Goal: Contribute content

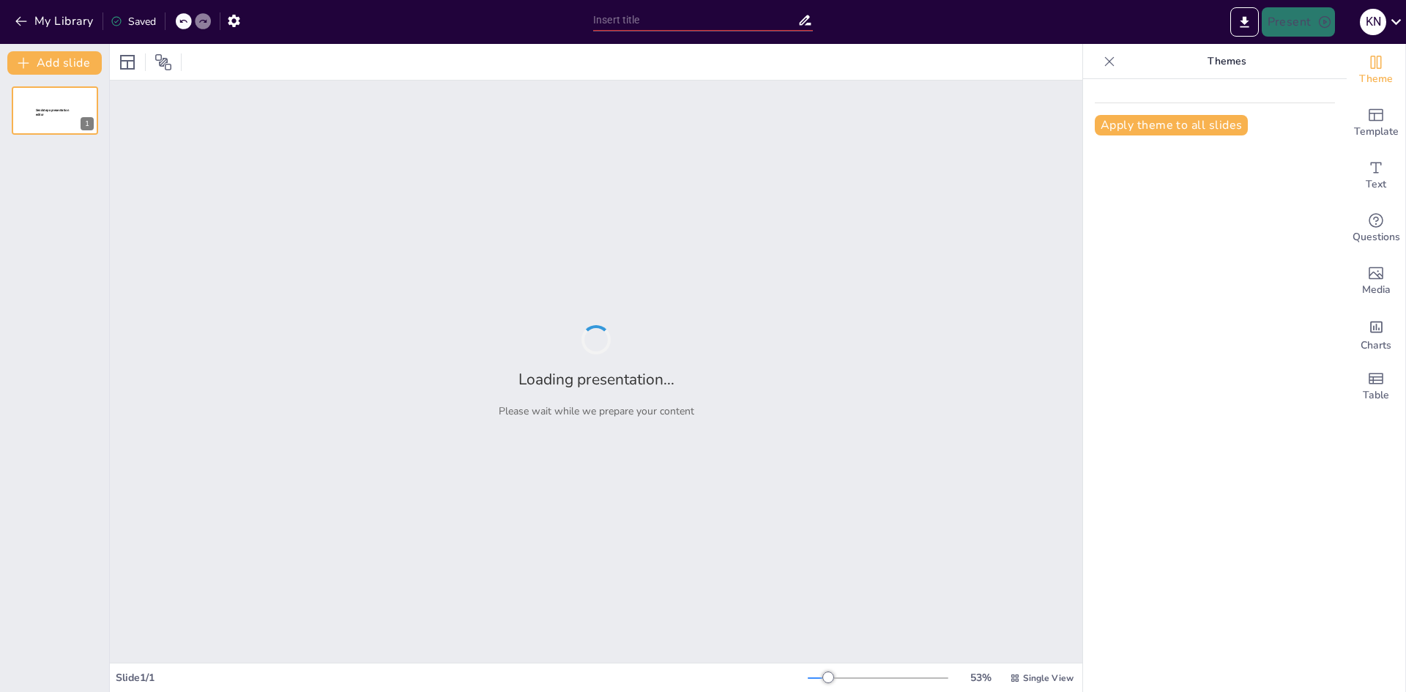
type input "環境光の再現における異種プロジェクタの役割"
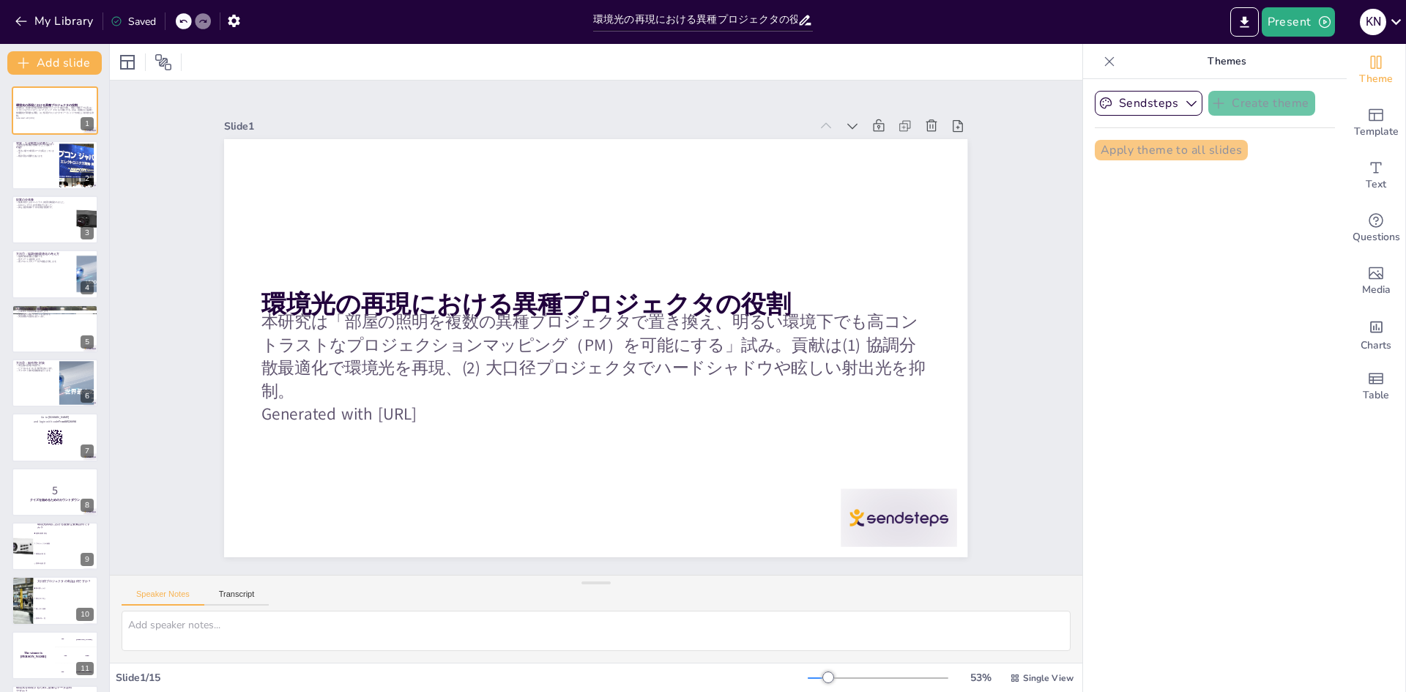
checkbox input "true"
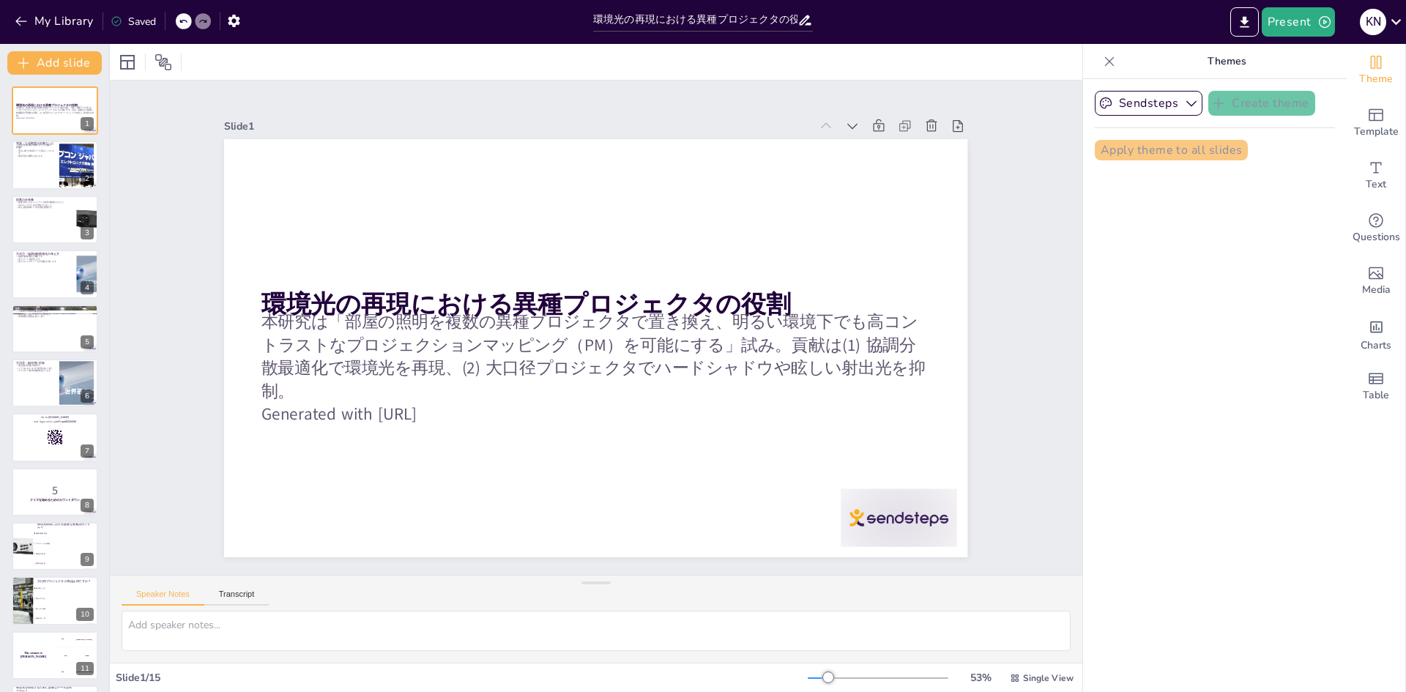
checkbox input "true"
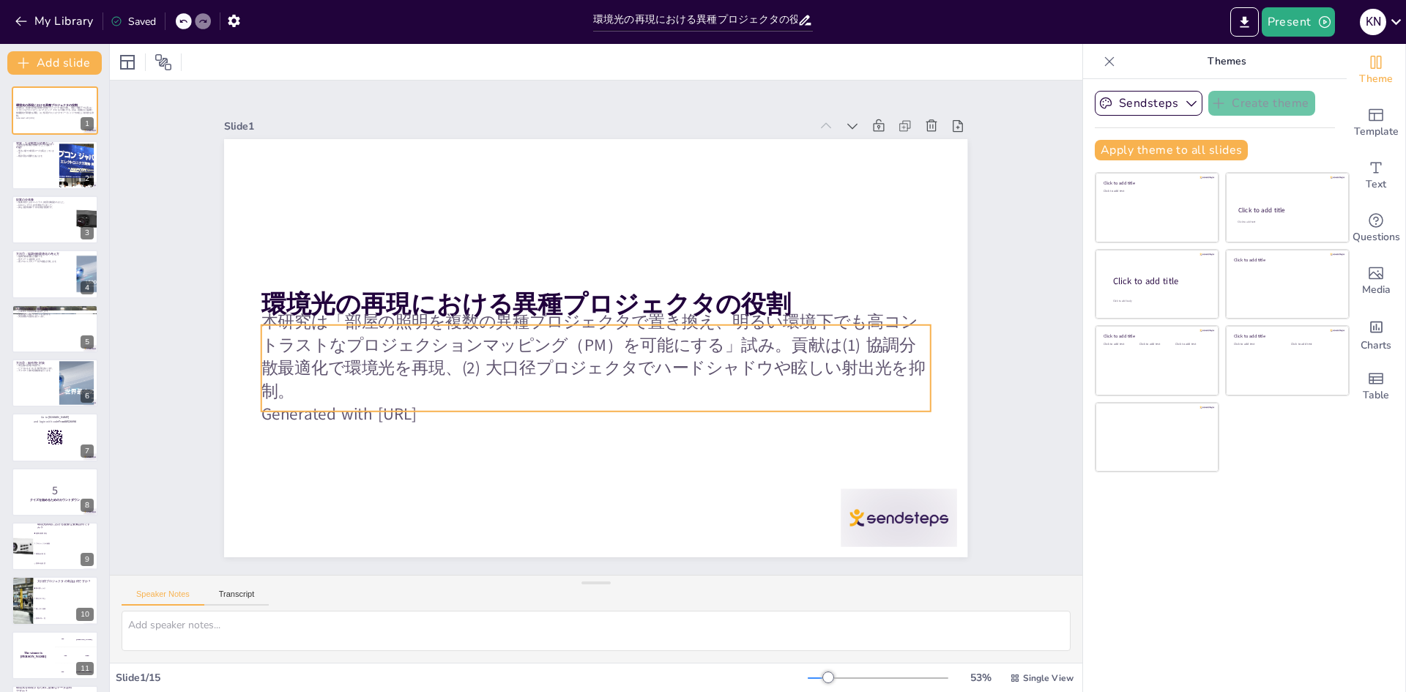
checkbox input "true"
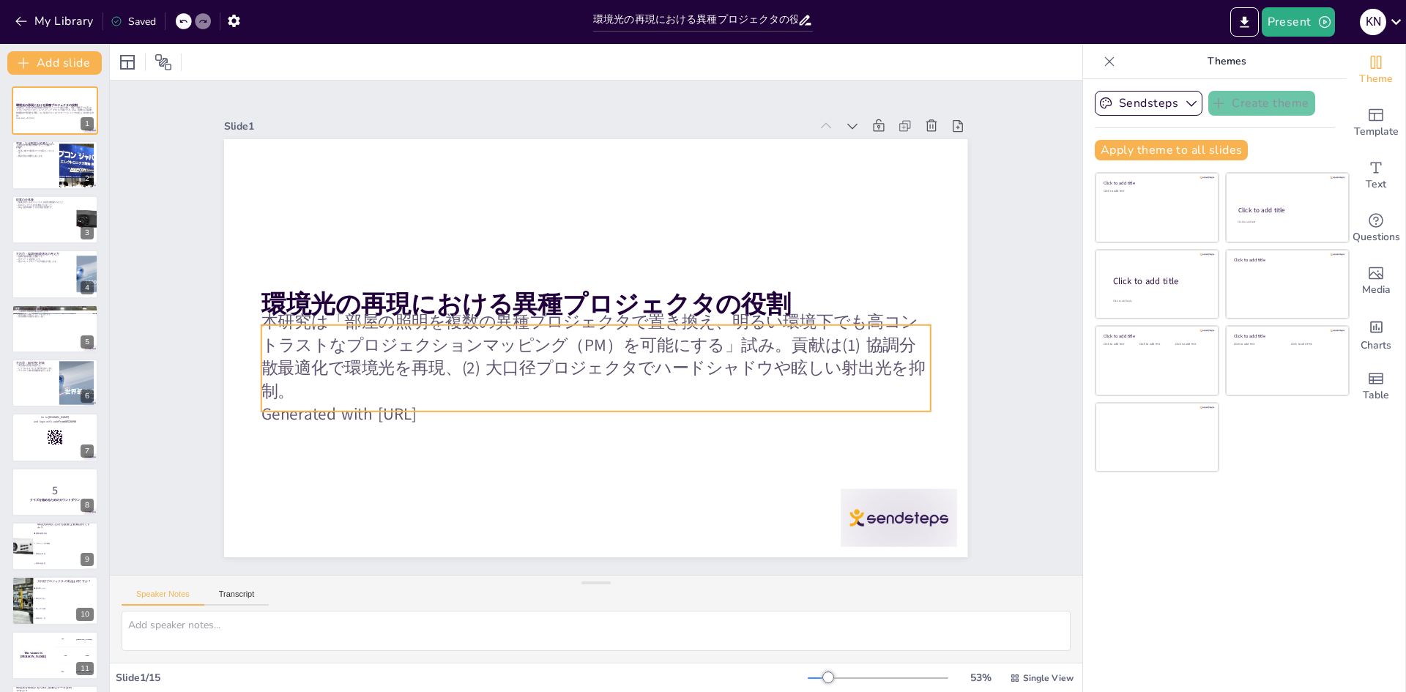
checkbox input "true"
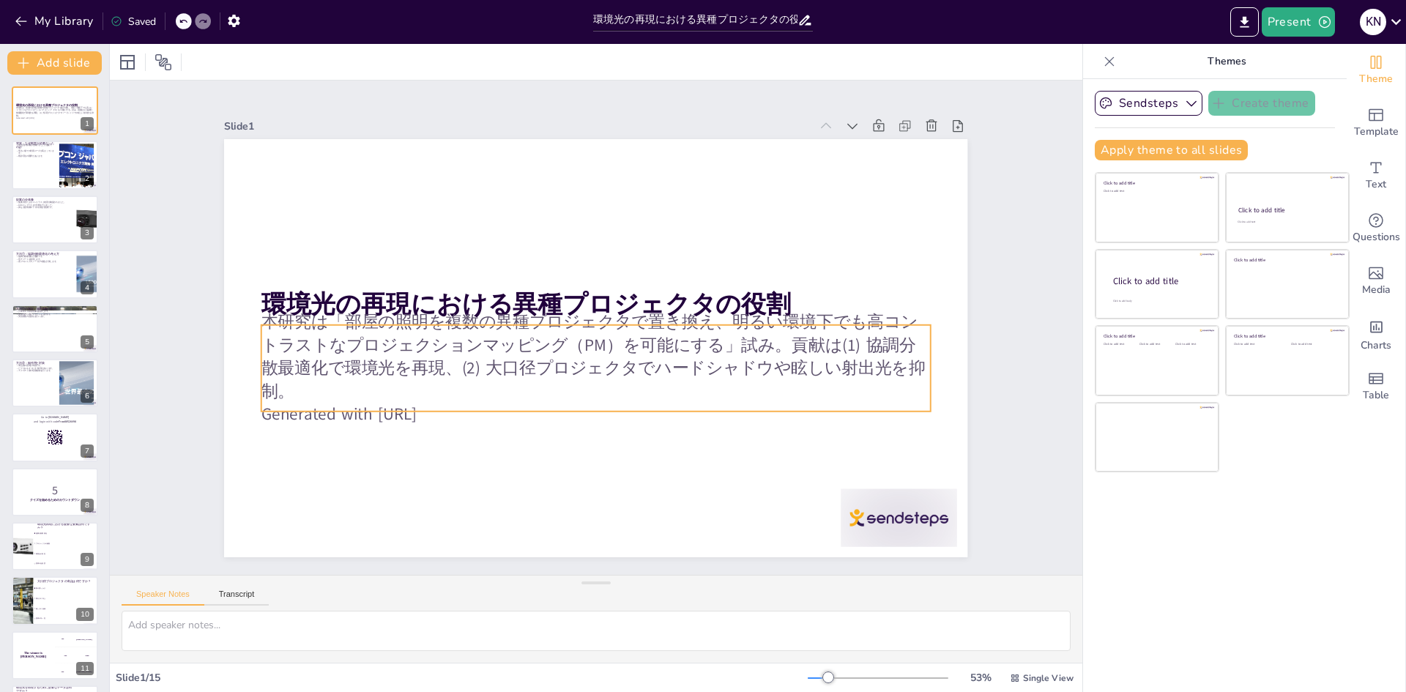
checkbox input "true"
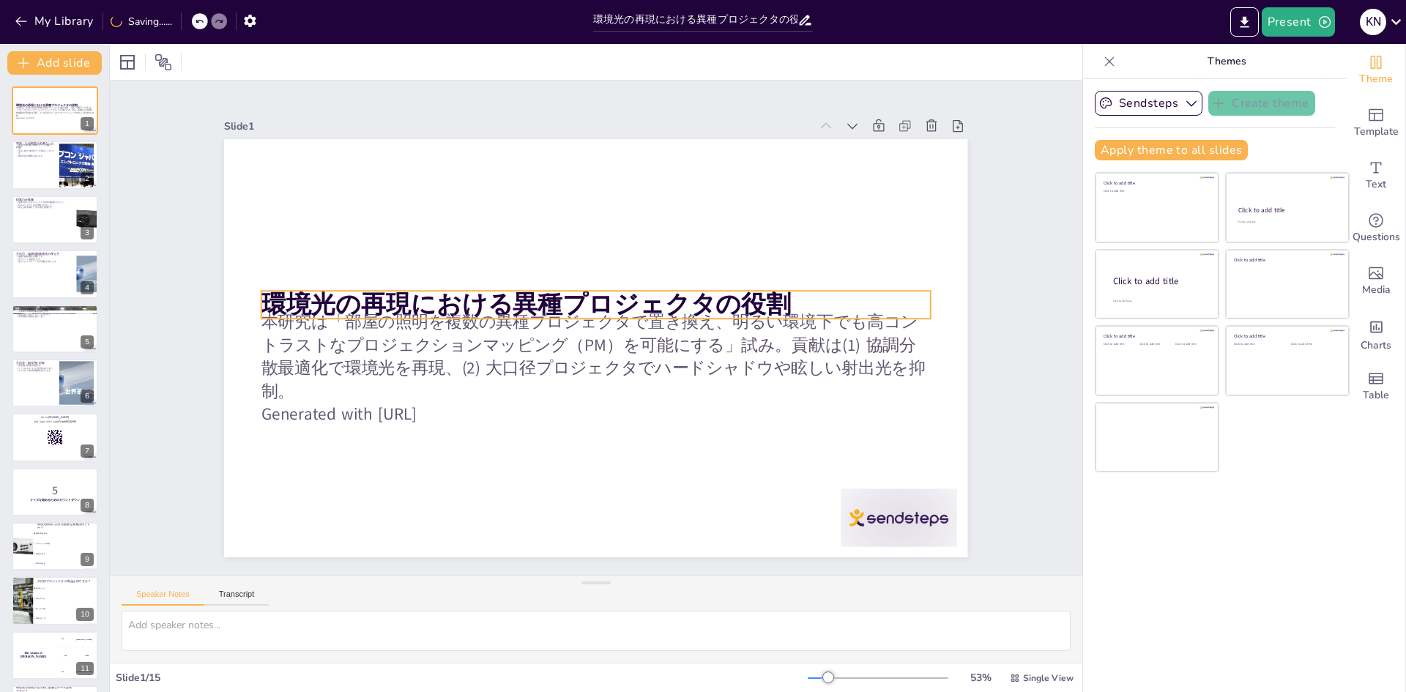
checkbox input "true"
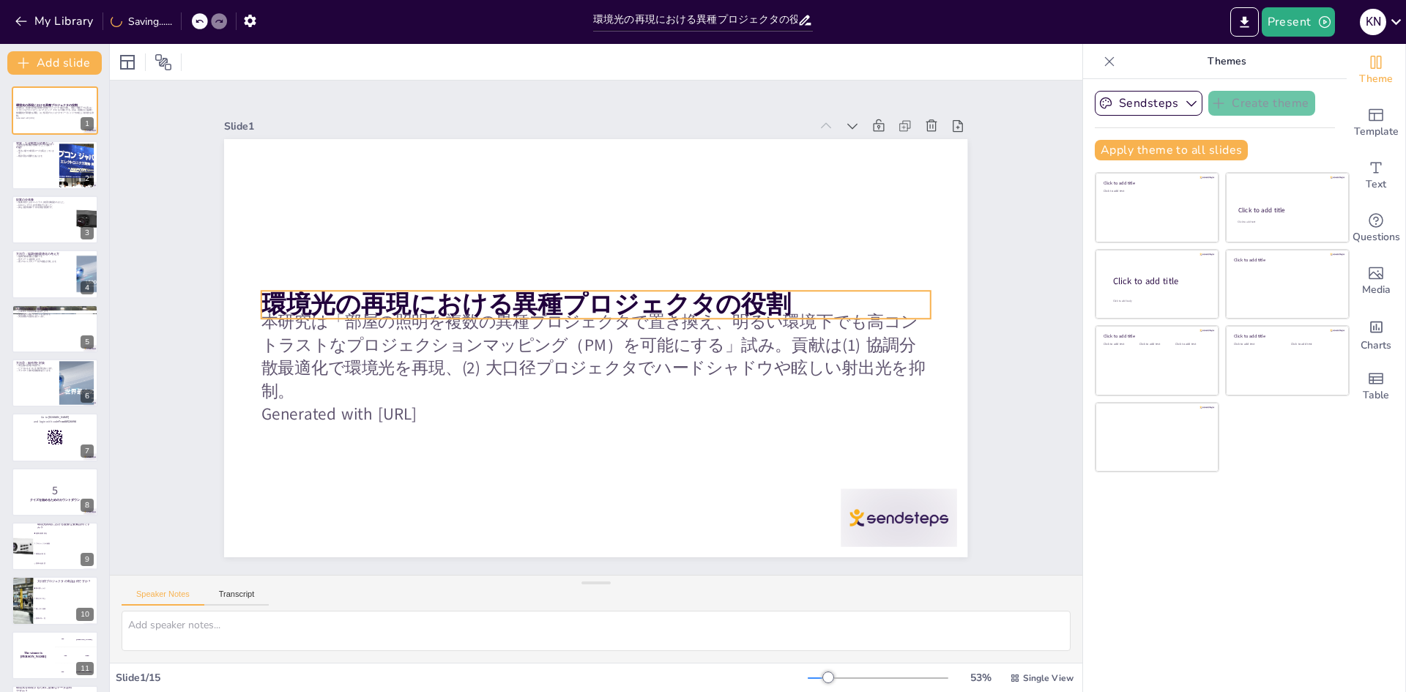
checkbox input "true"
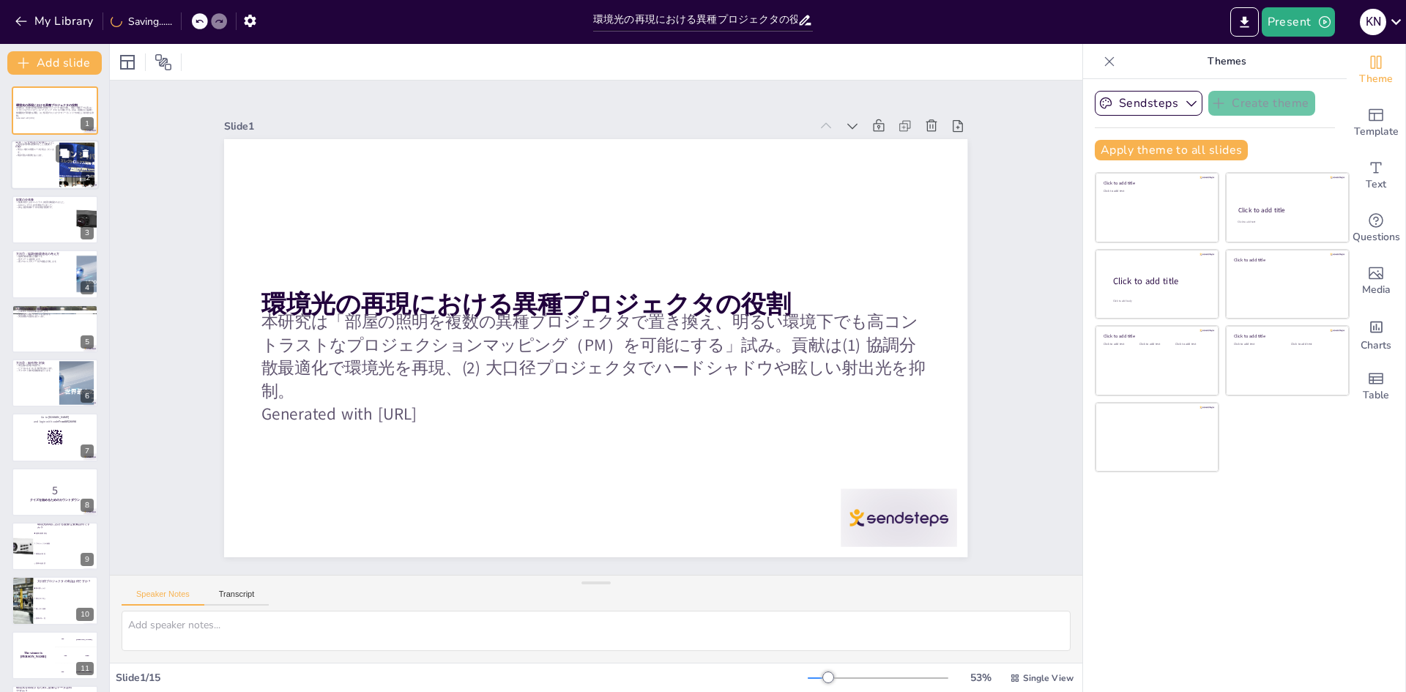
checkbox input "true"
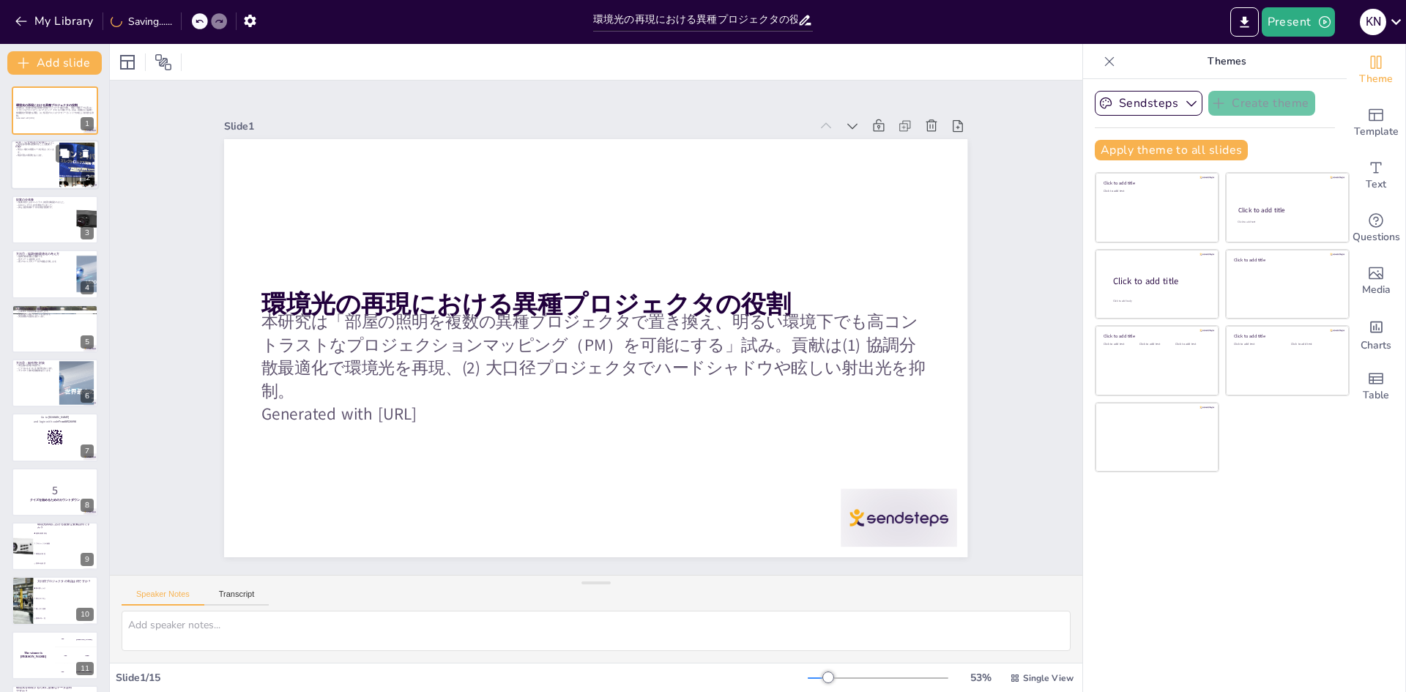
checkbox input "true"
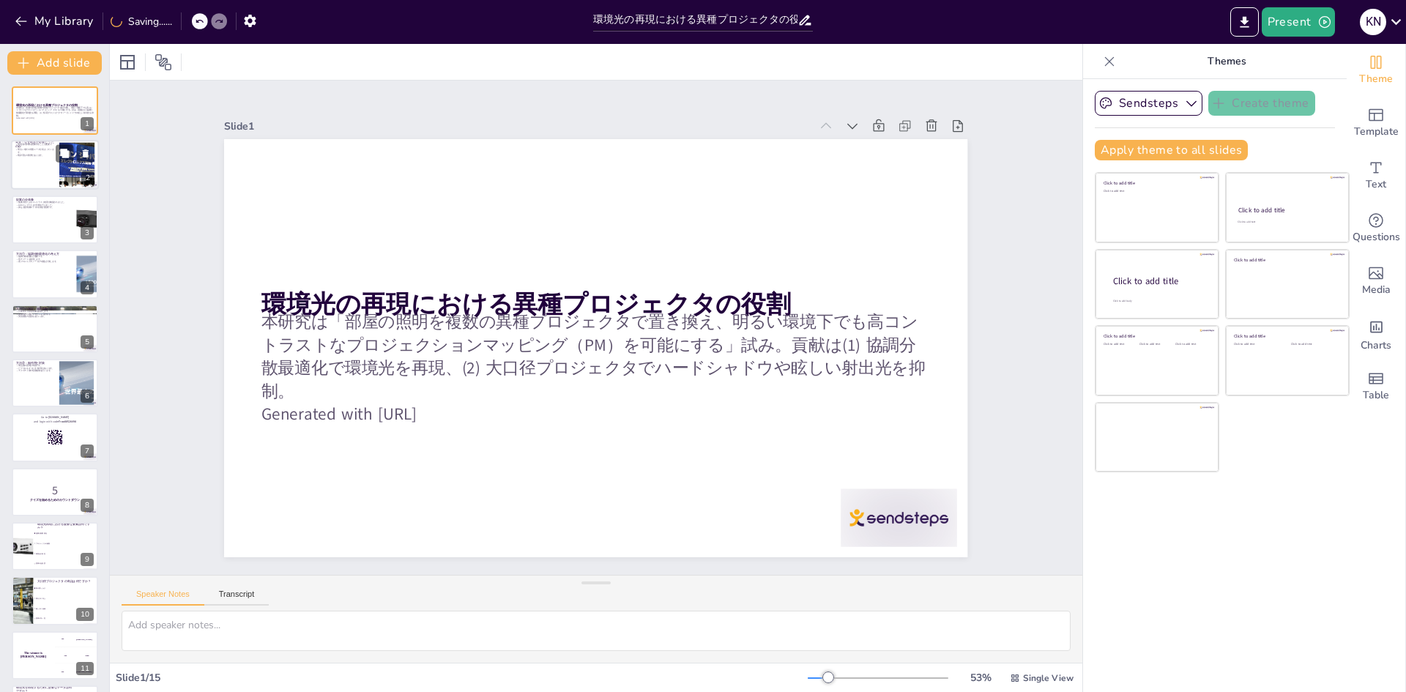
click at [30, 155] on p "既存手法の限界があります。" at bounding box center [35, 156] width 40 height 3
type textarea "環境光はプロジェクションマッピングの品質に直接影響を与えるため、その理解は非常に重要です。特に、環境光が黒レベルを上昇させ、コントラストを劣化させることが問題…"
checkbox input "true"
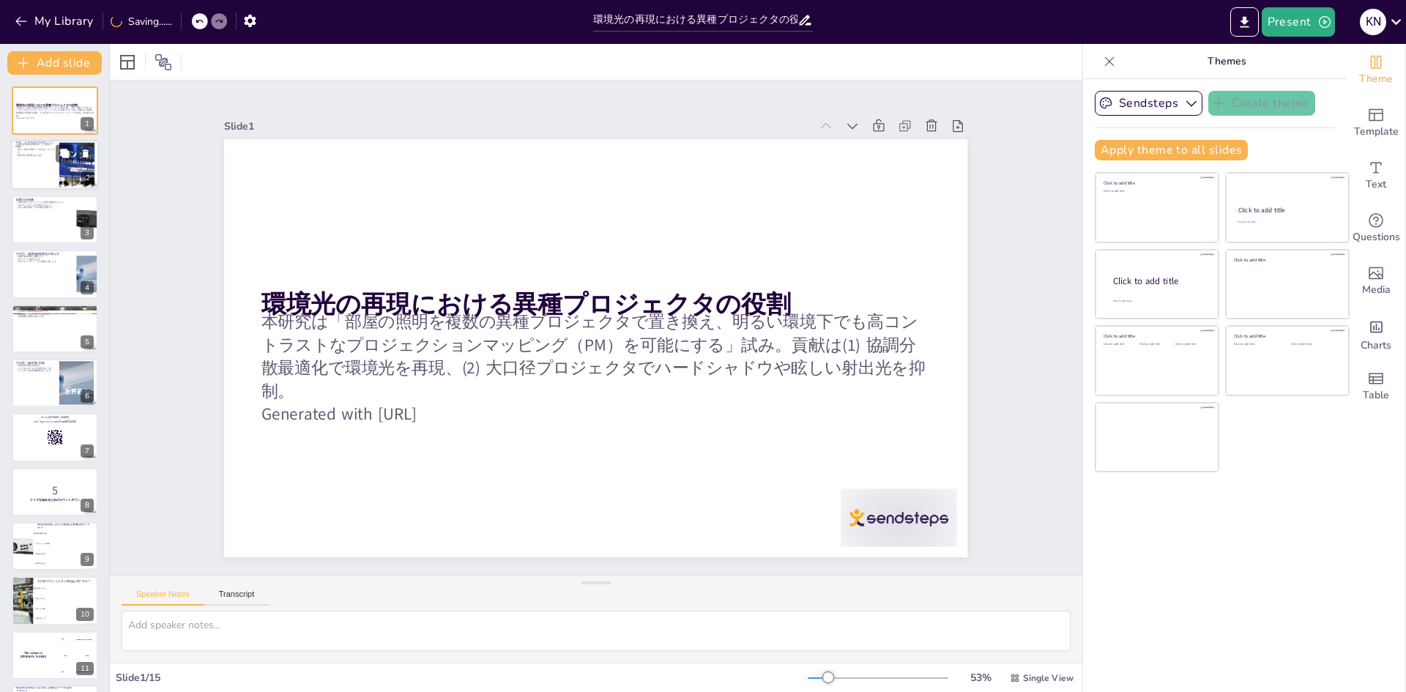
checkbox input "true"
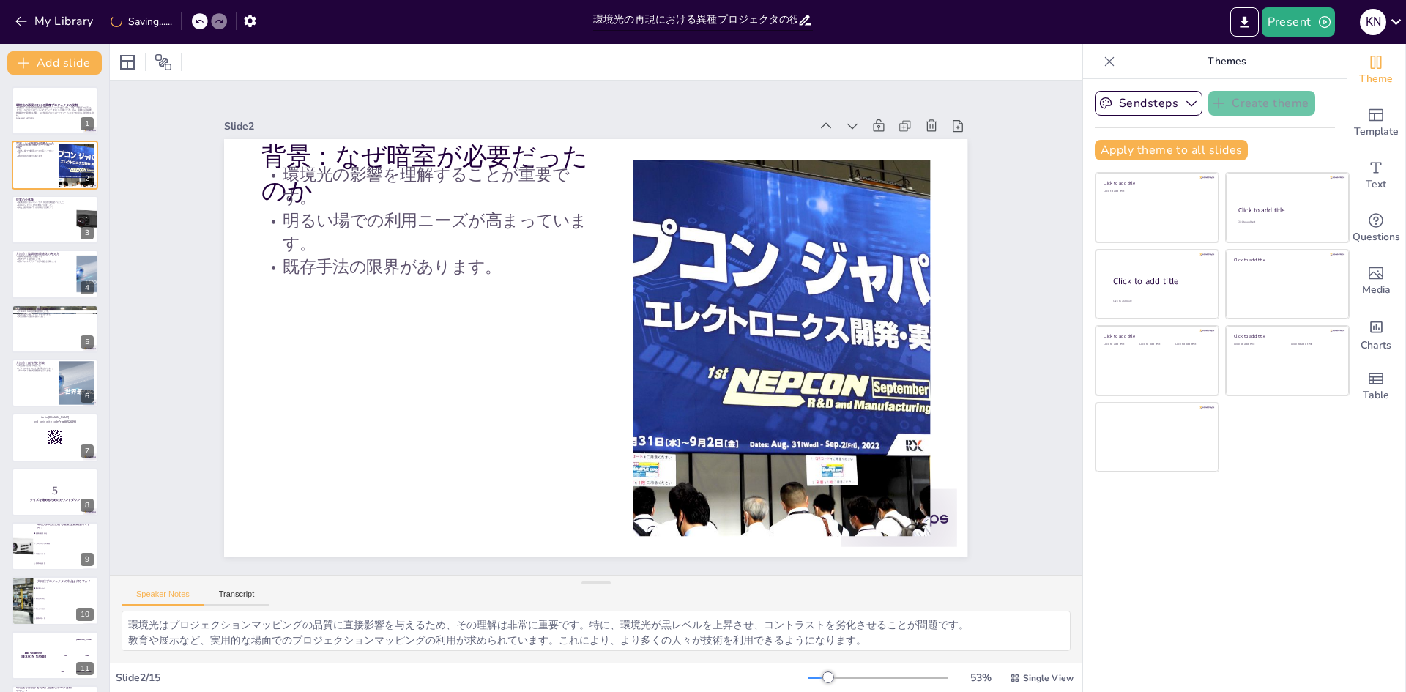
checkbox input "true"
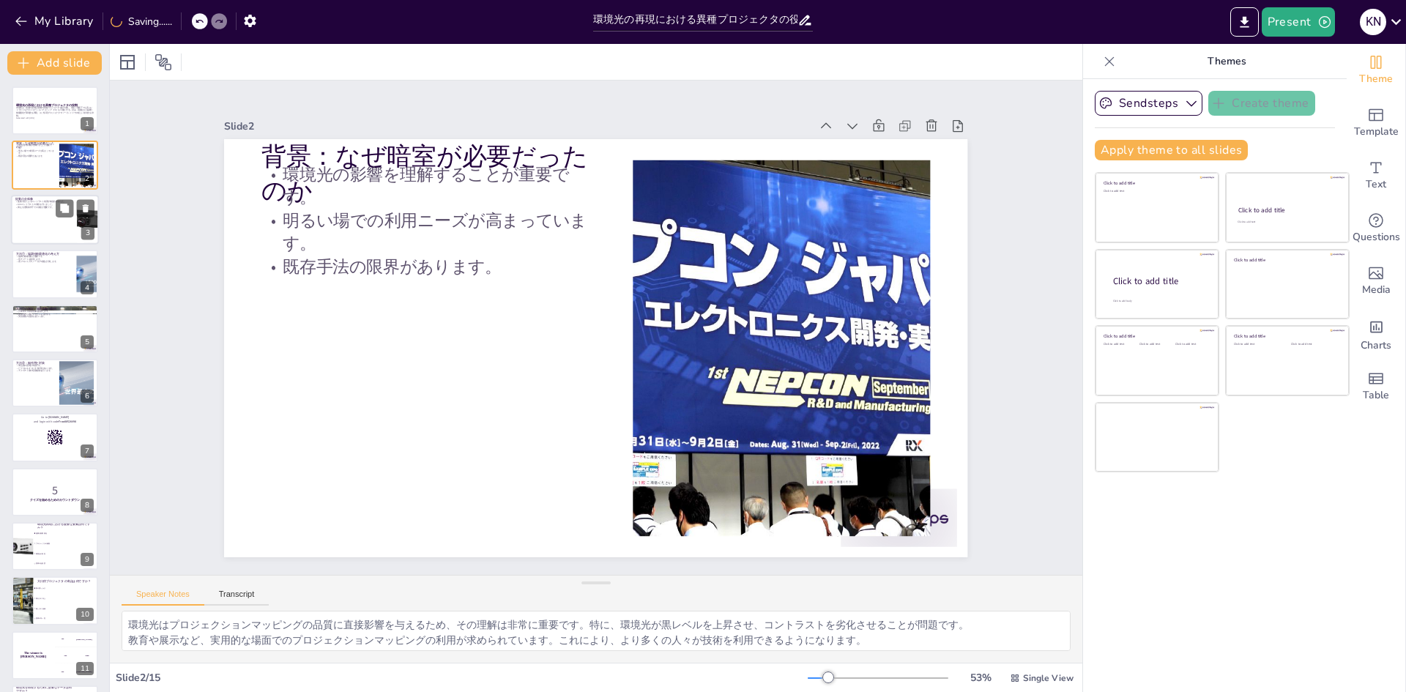
checkbox input "true"
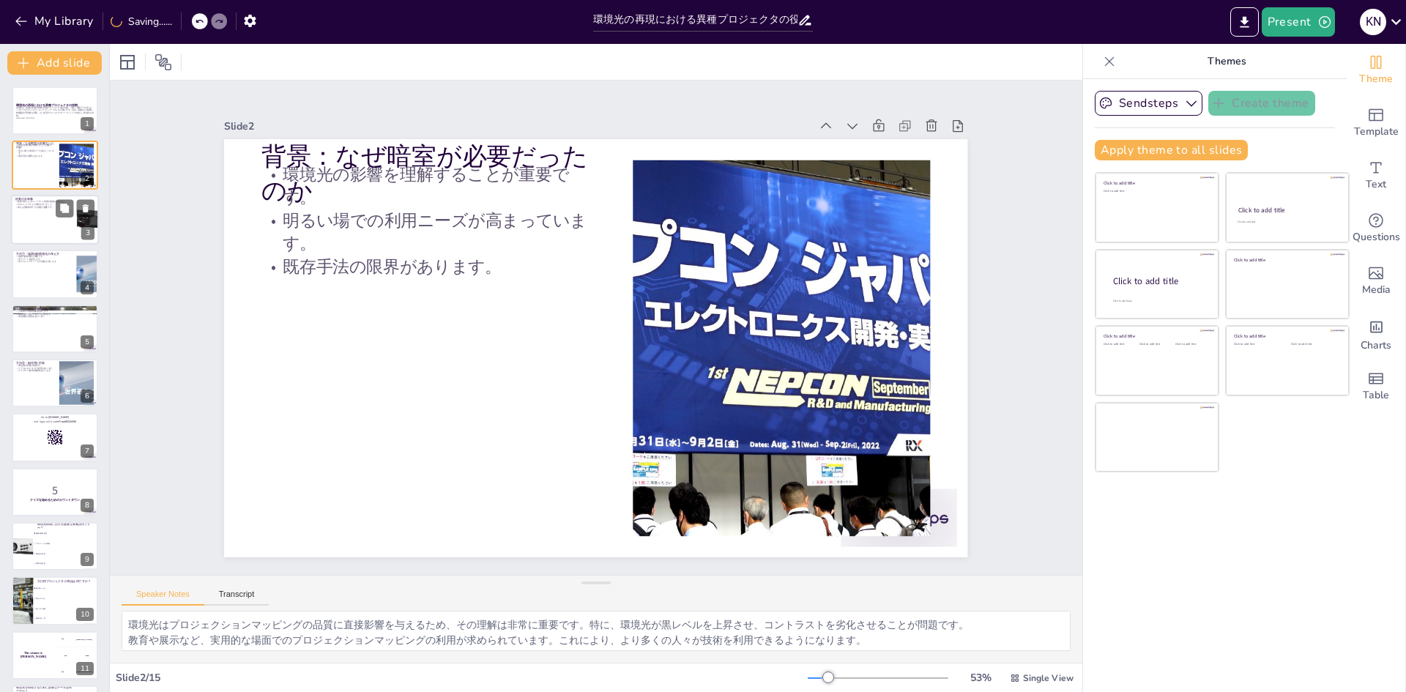
checkbox input "true"
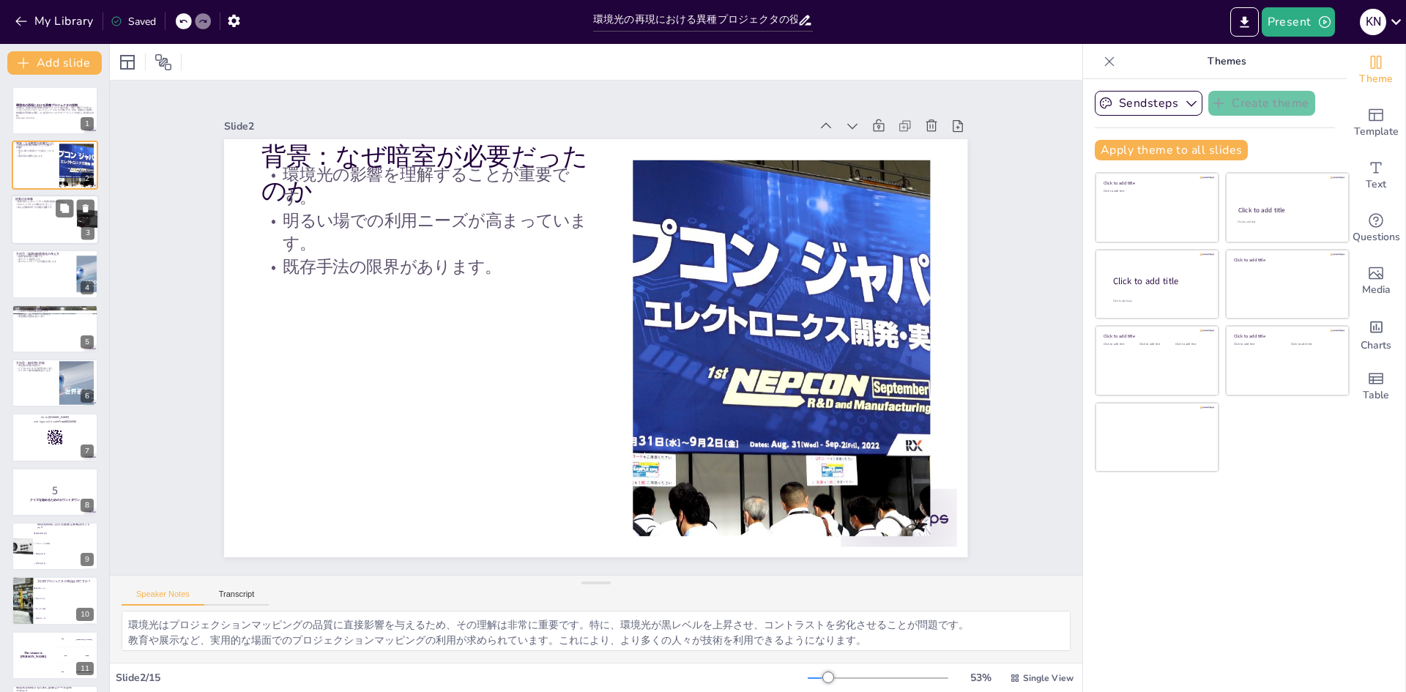
click at [57, 237] on div at bounding box center [55, 220] width 88 height 50
type textarea "提案手法を用いることで、明るい環境下でもコントラストが改善されることが確認されました。これは、プロジェクションマッピングの実用性を高める重要なポイントです。 …"
checkbox input "true"
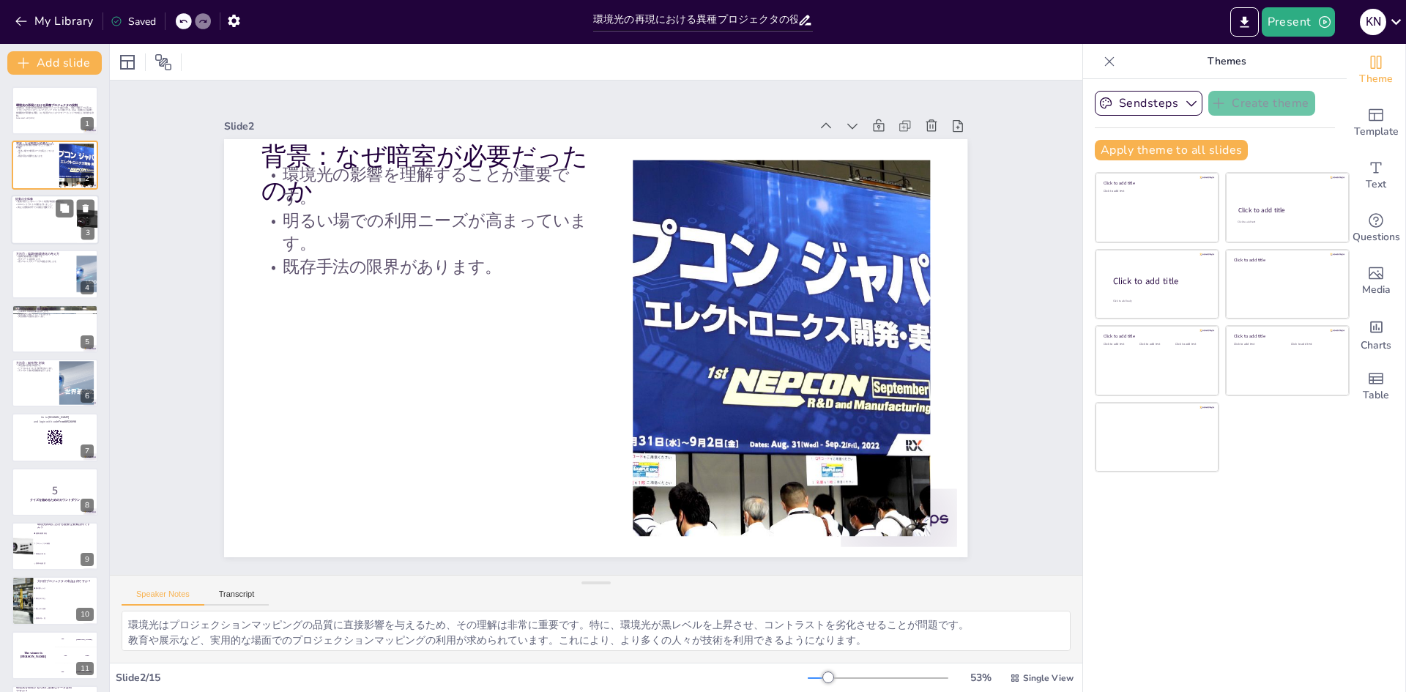
checkbox input "true"
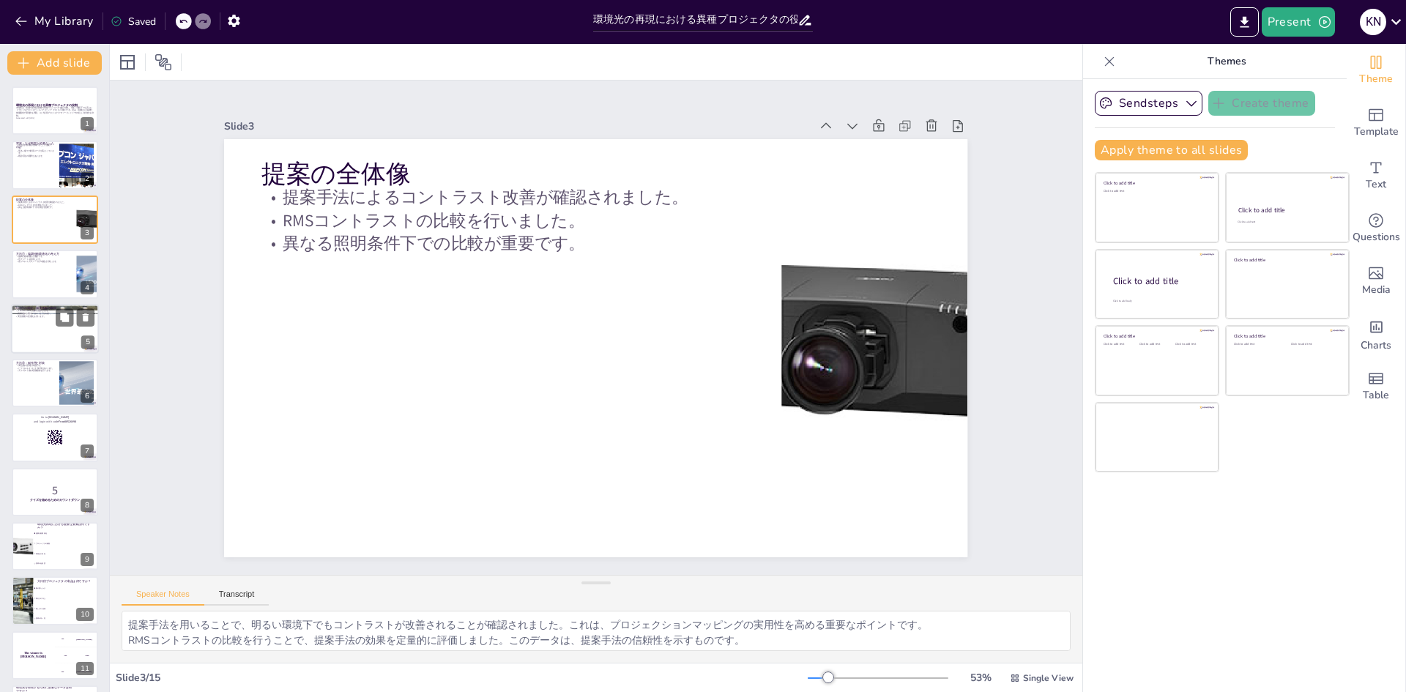
checkbox input "true"
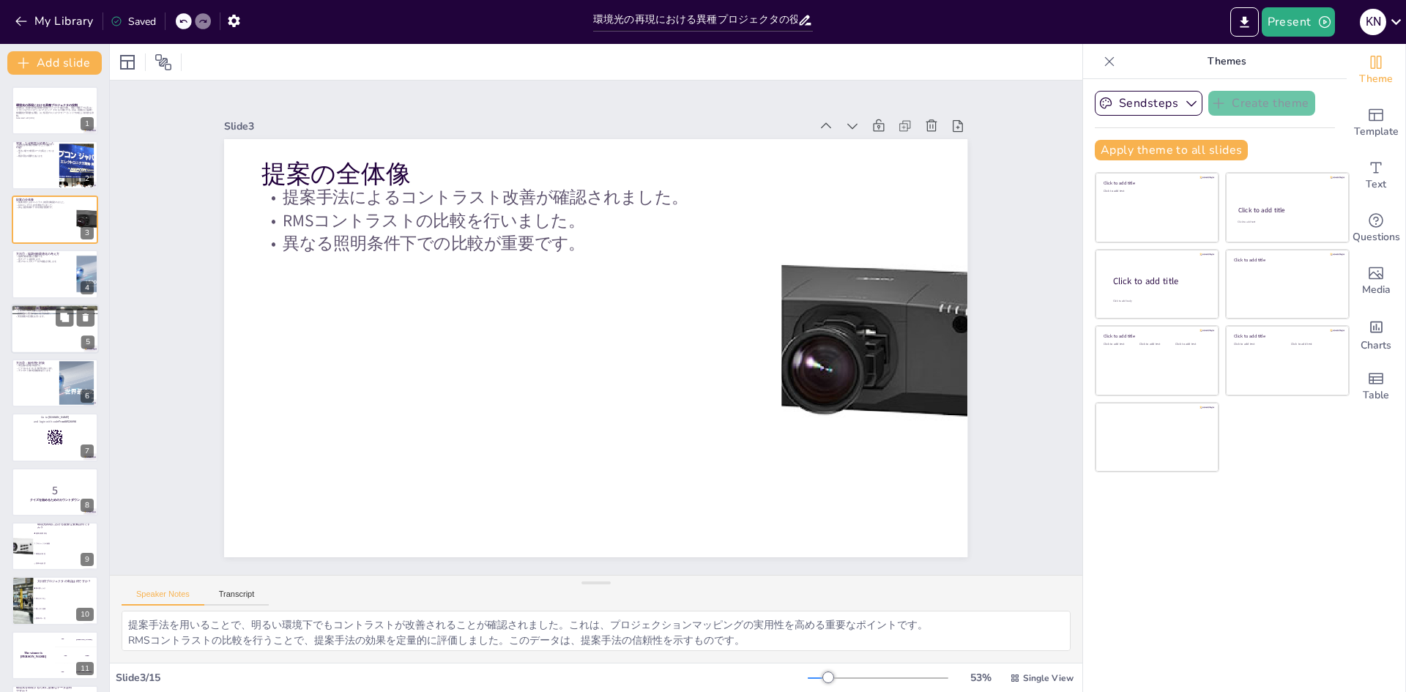
checkbox input "true"
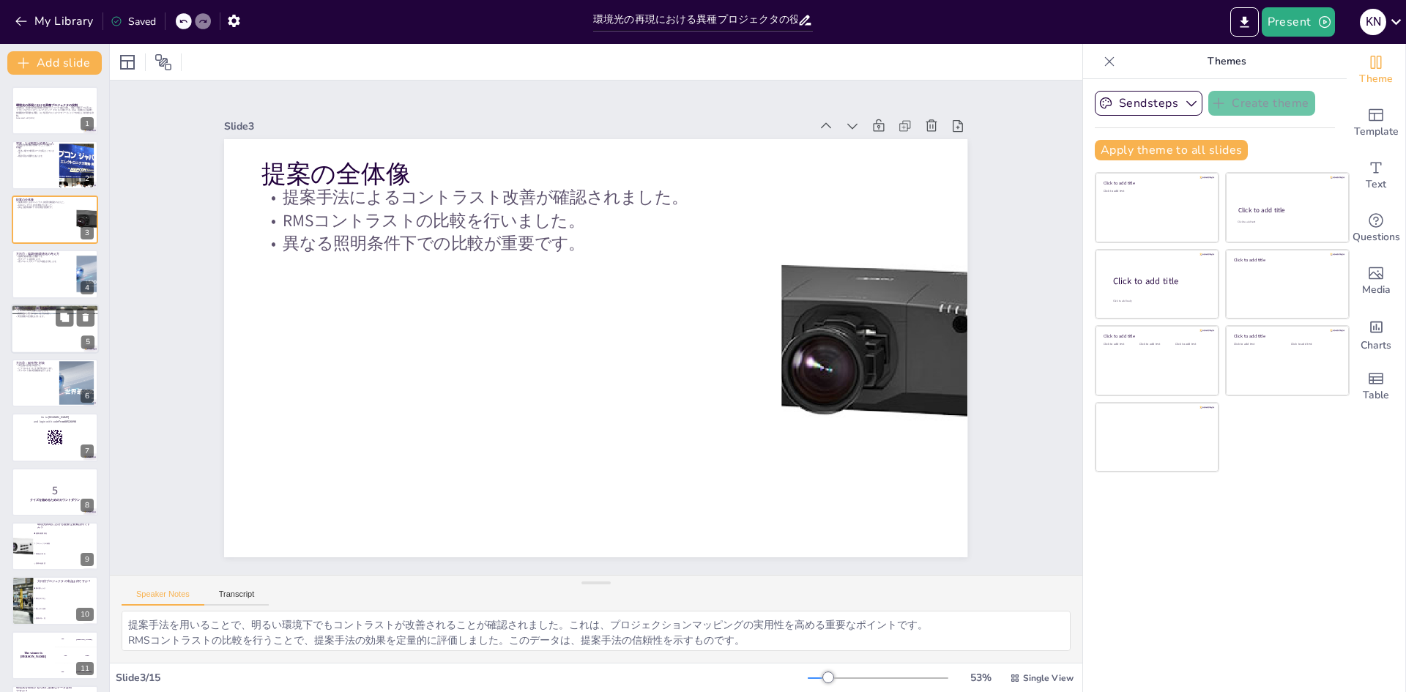
checkbox input "true"
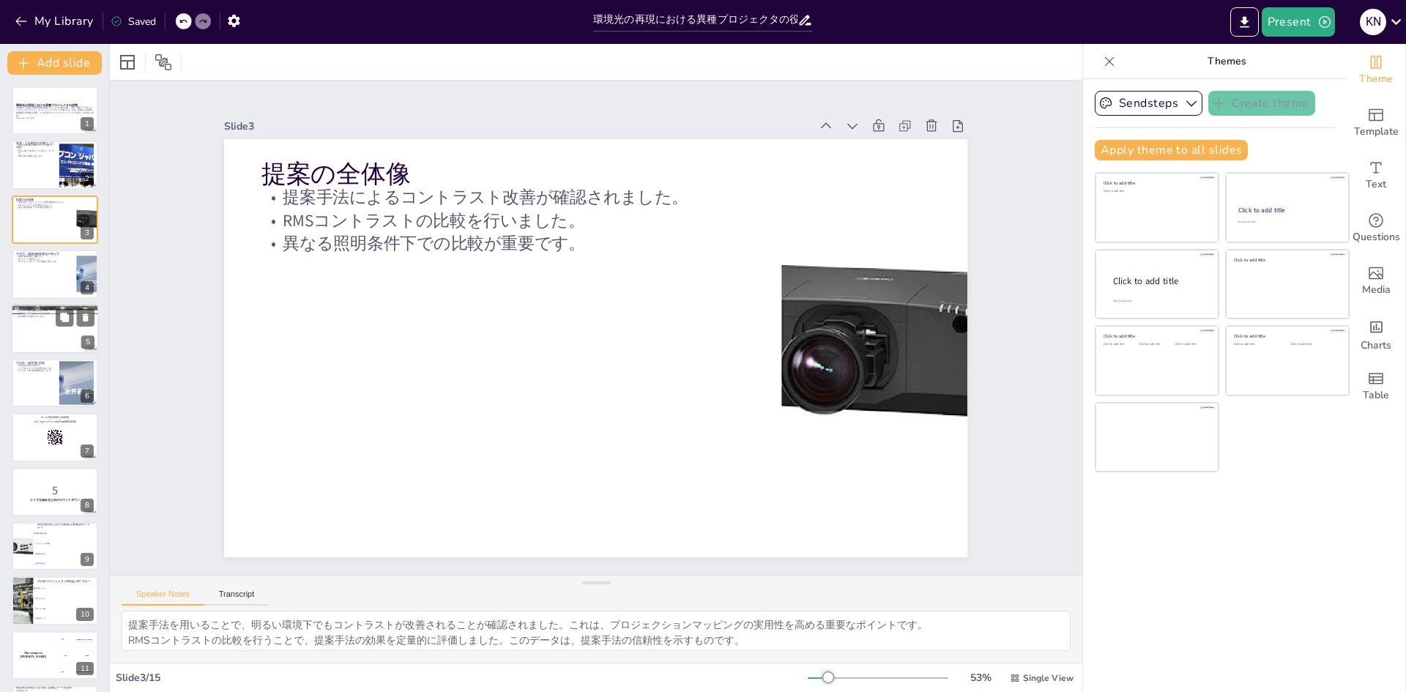
click at [48, 323] on div at bounding box center [55, 329] width 88 height 50
type textarea "[PERSON_NAME]画像を用いることで、各ノードの減衰係数を正確に測定することが可能です。この方法は、環境光の特性を把握する上で重要です。 黒オフセット…"
checkbox input "true"
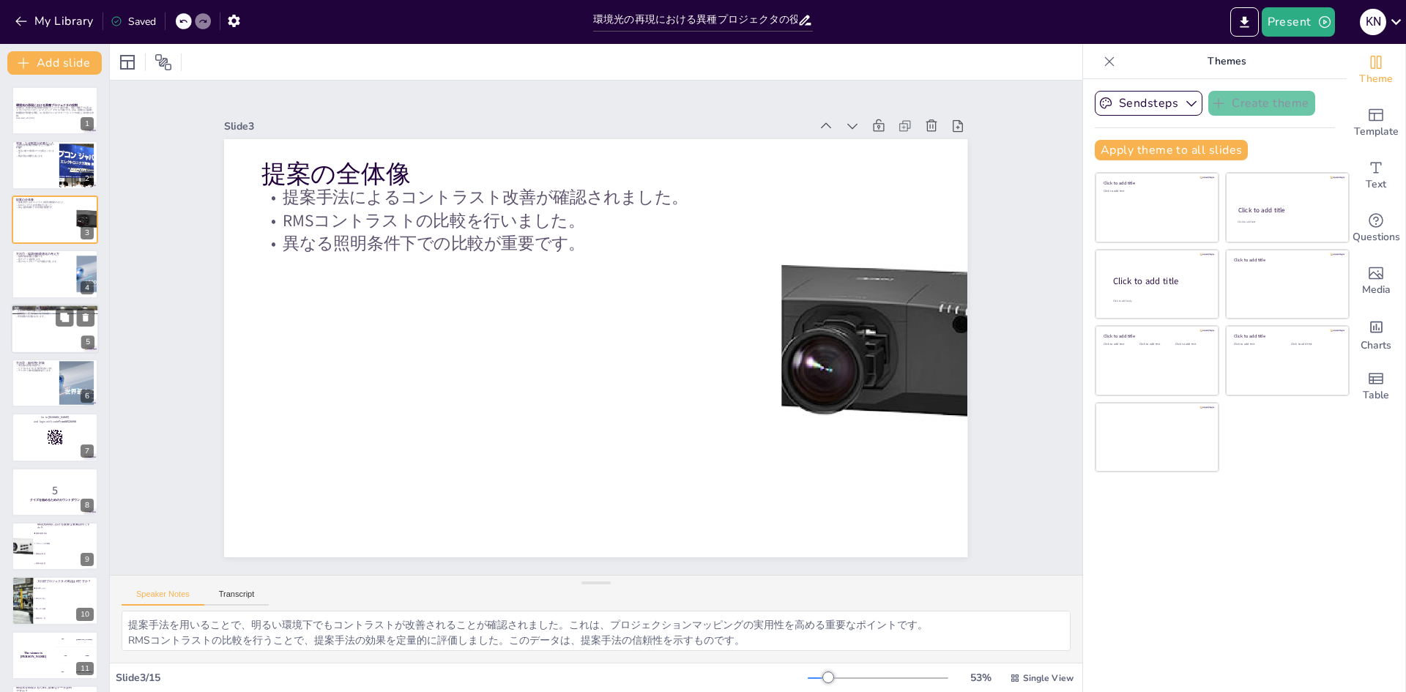
checkbox input "true"
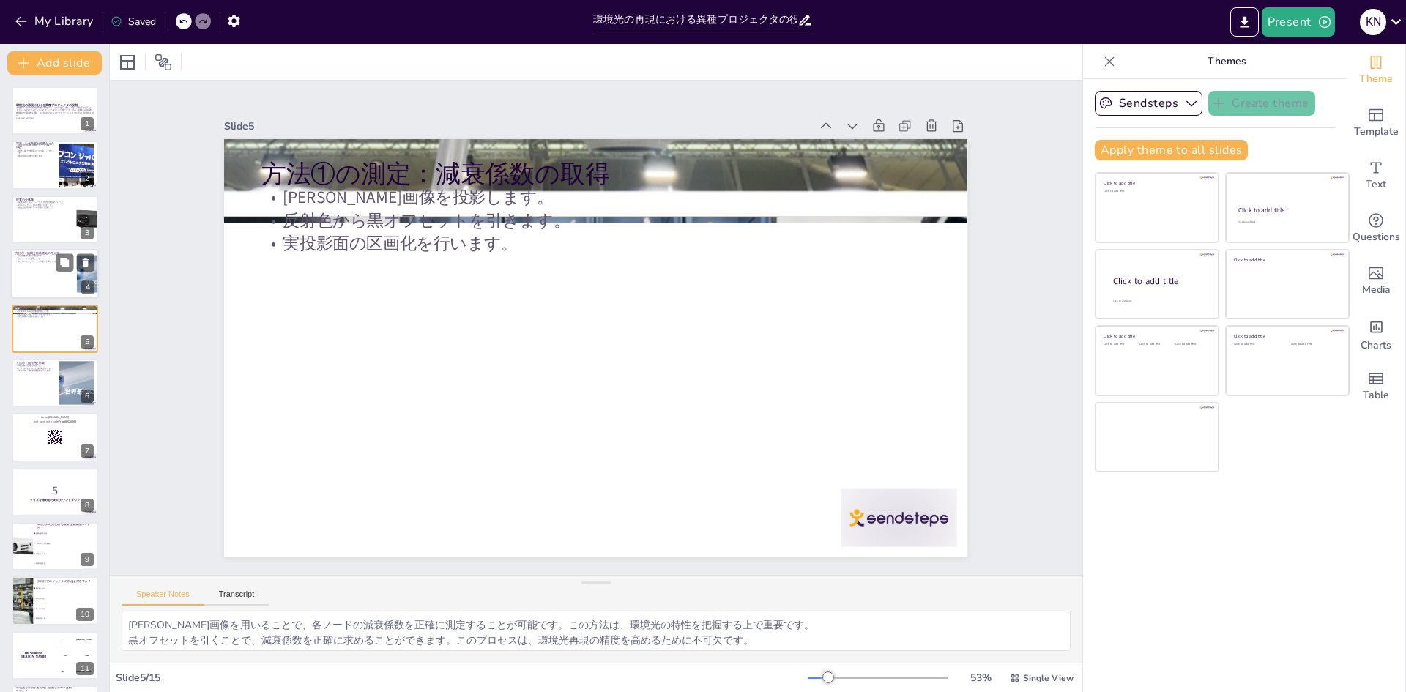
checkbox input "true"
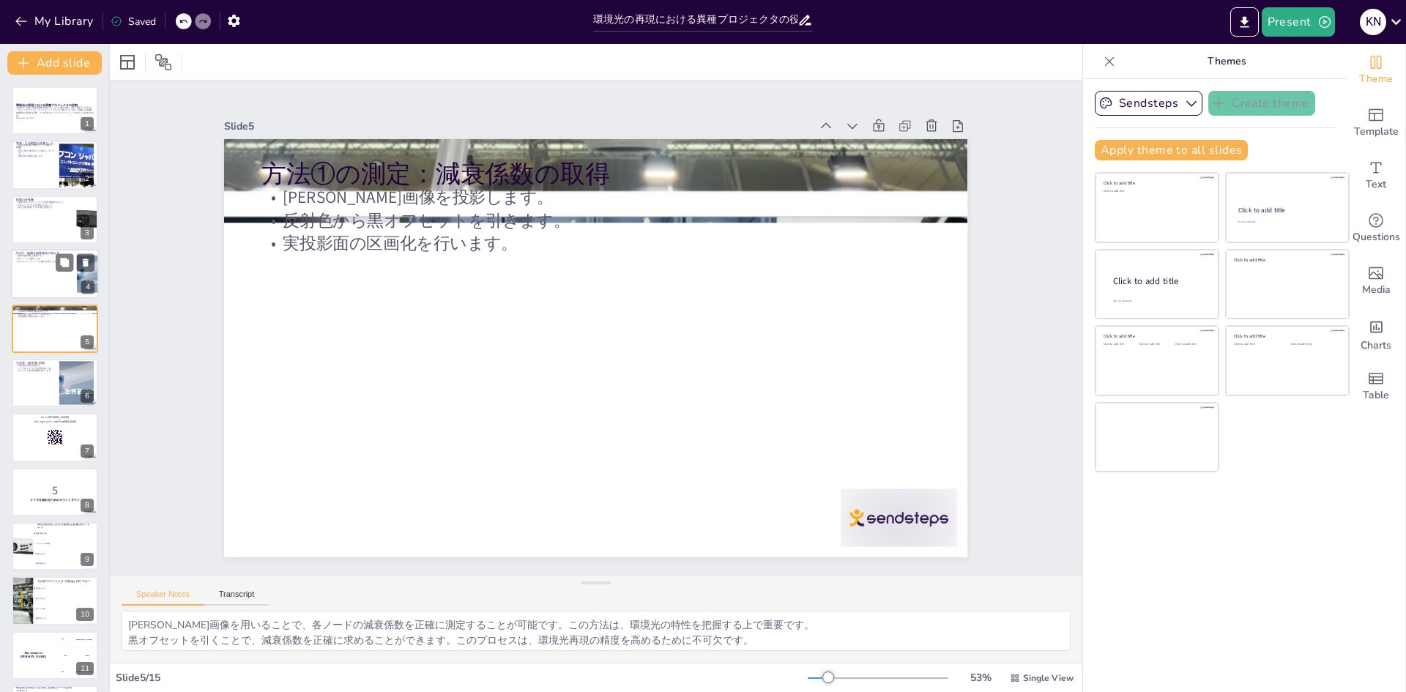
checkbox input "true"
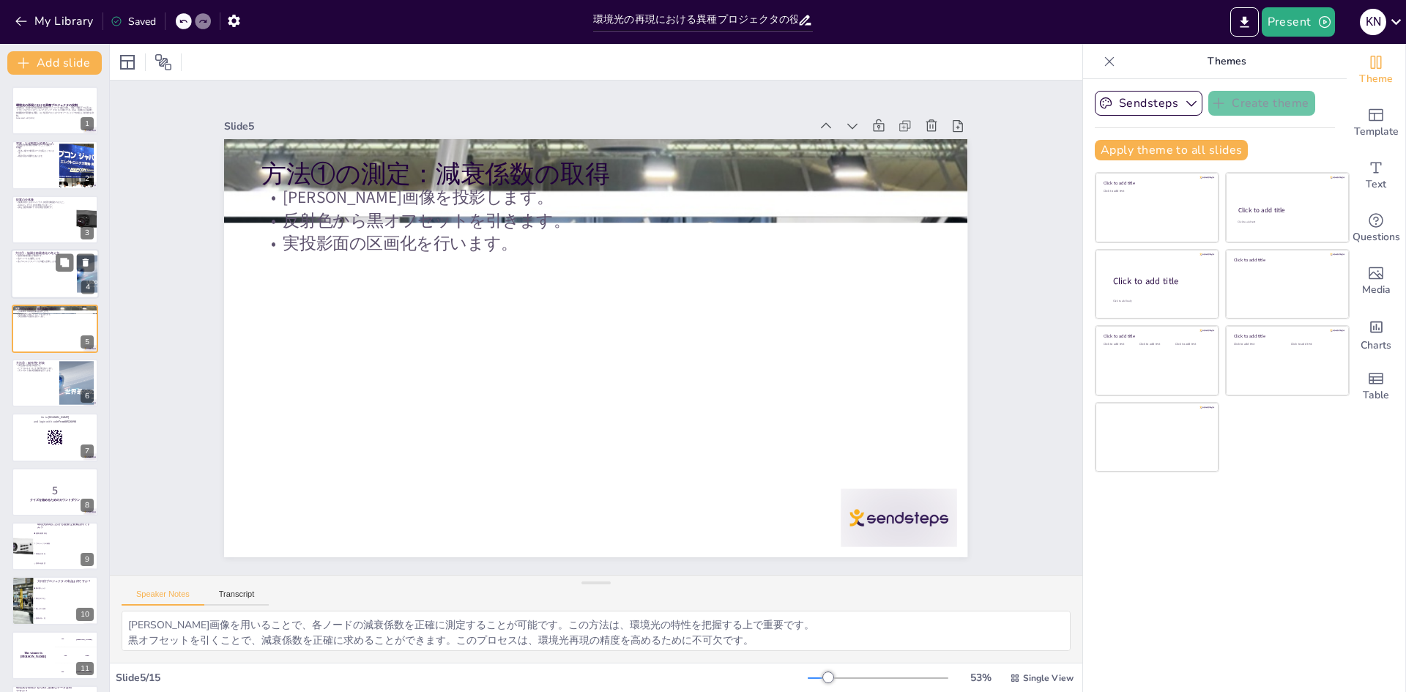
click at [48, 270] on div at bounding box center [55, 274] width 88 height 50
type textarea "協調分散最適化は、環境光の再現において非常に効果的であることが示されています。この手法により、複数のプロジェクタを用いて効率的に環境光を再現できるのです。 色…"
checkbox input "true"
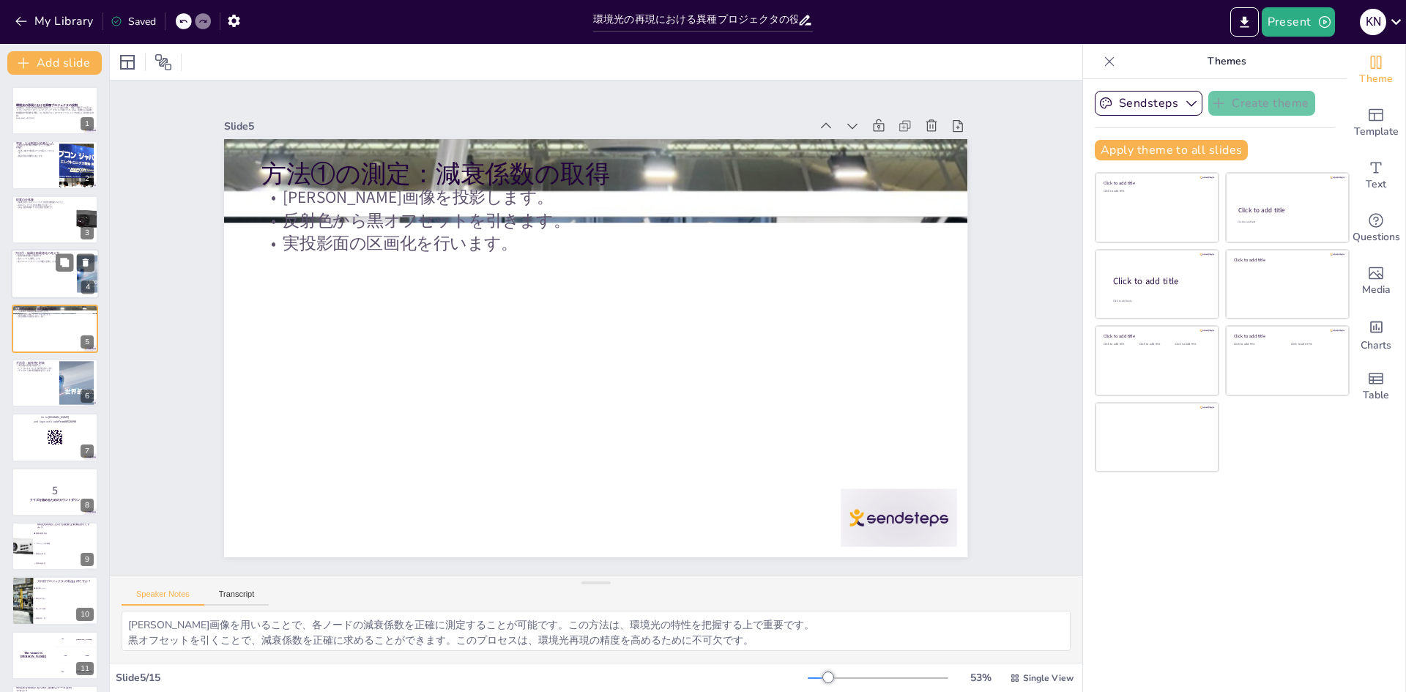
checkbox input "true"
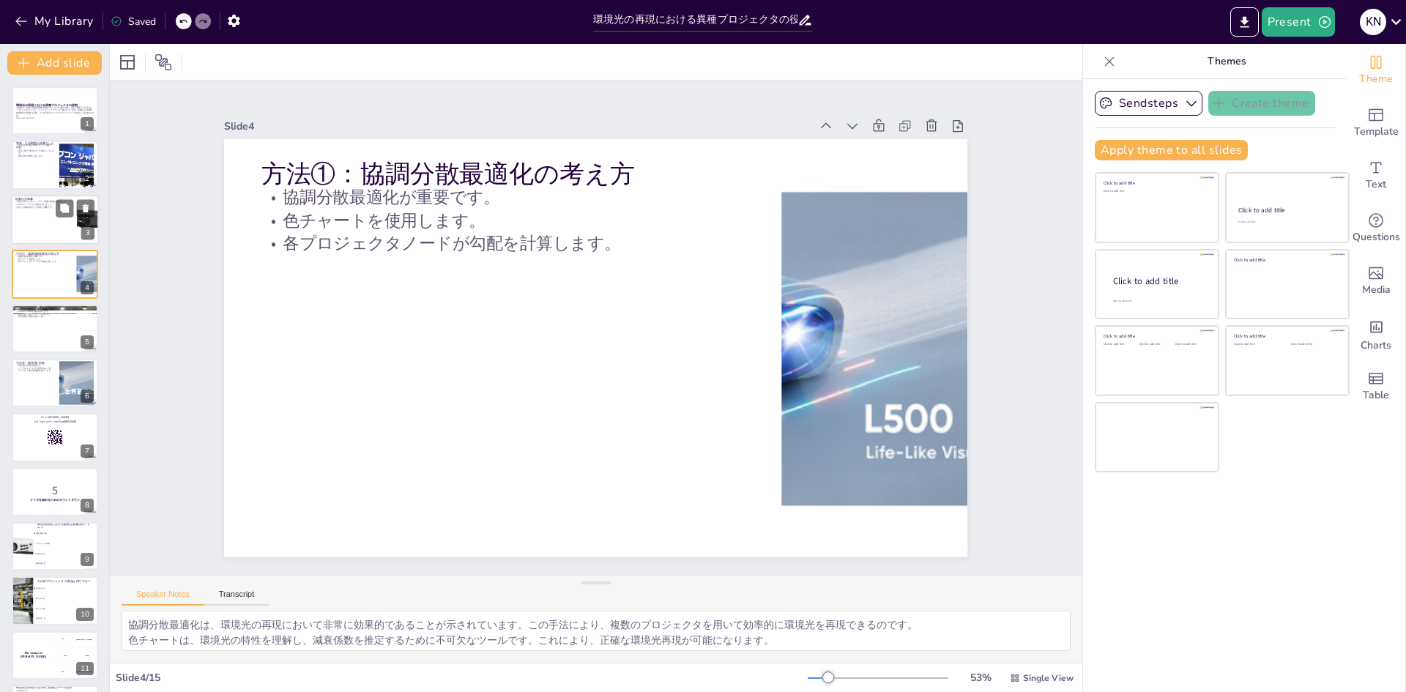
checkbox input "true"
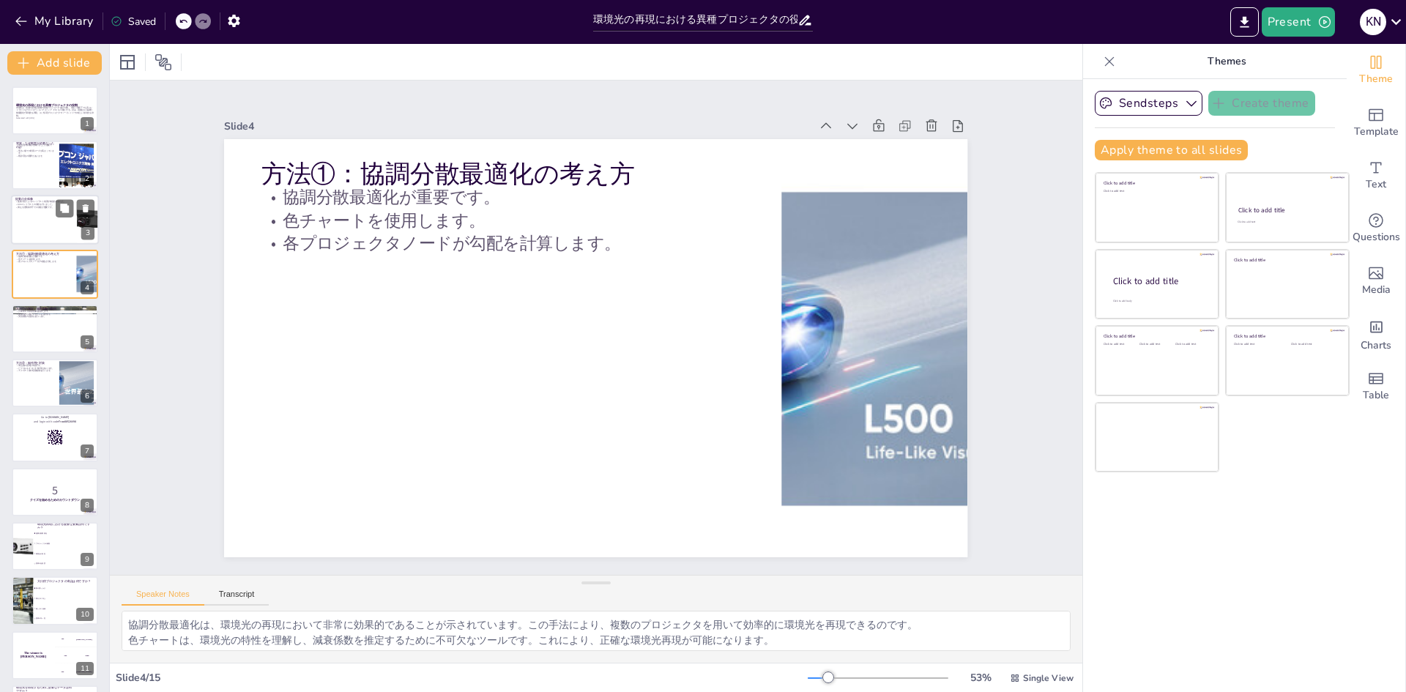
checkbox input "true"
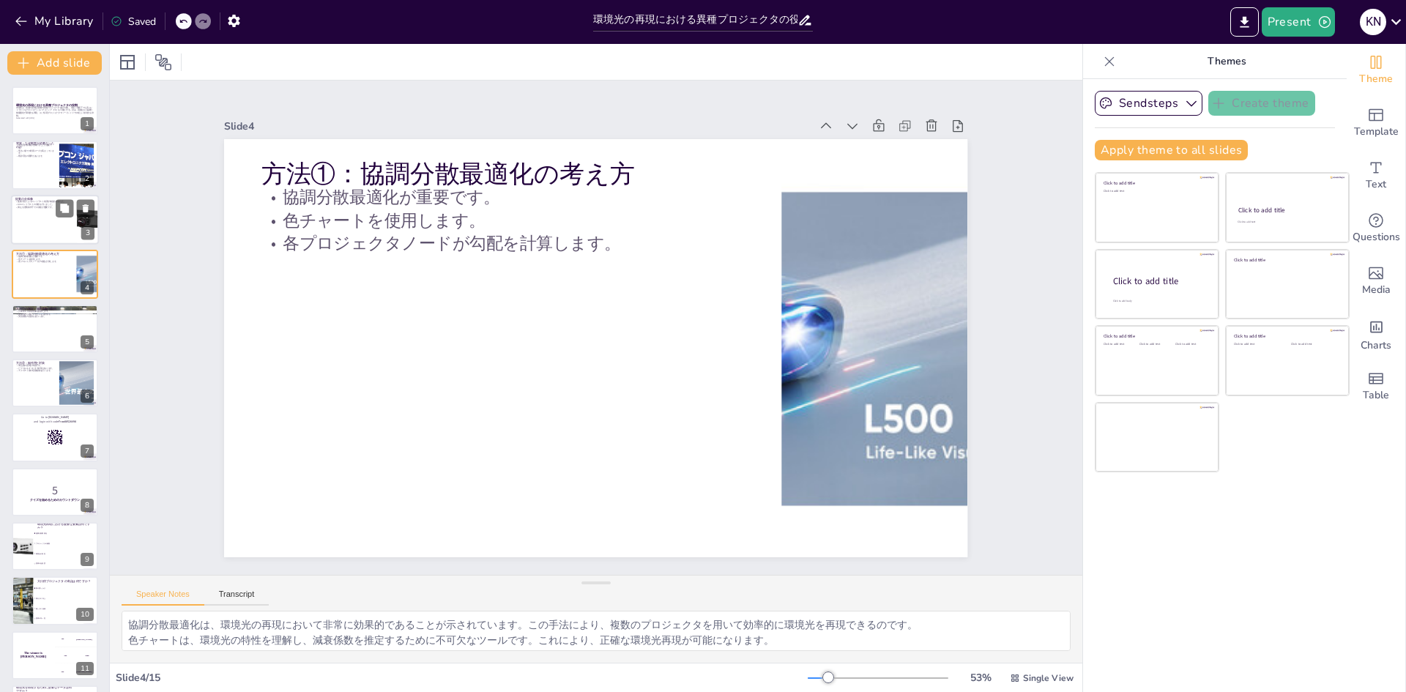
checkbox input "true"
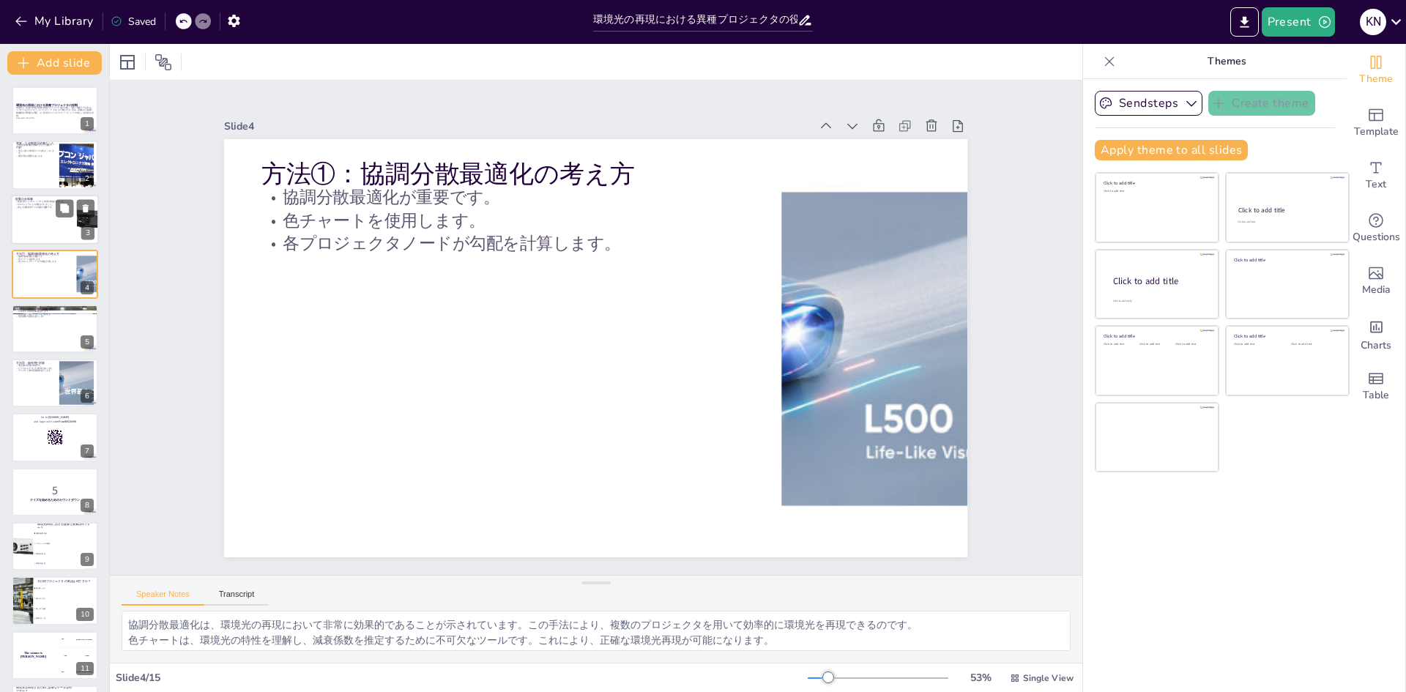
checkbox input "true"
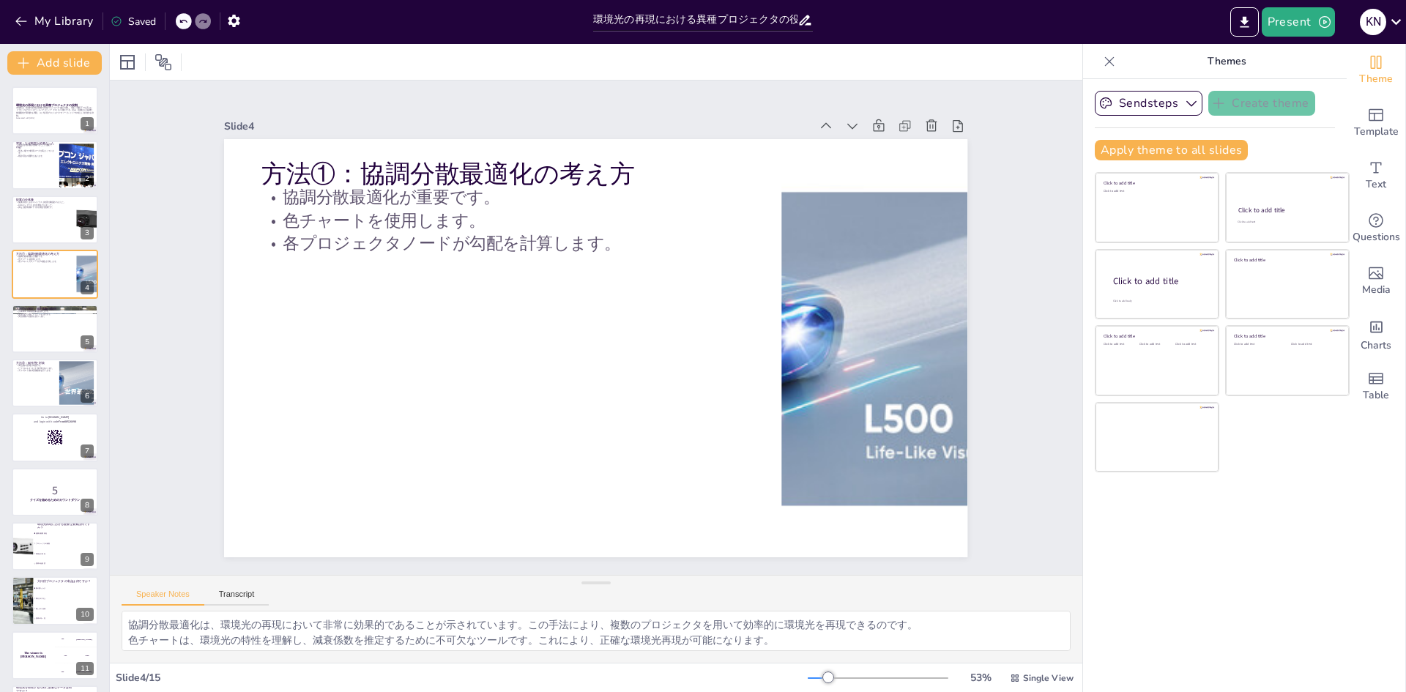
checkbox input "true"
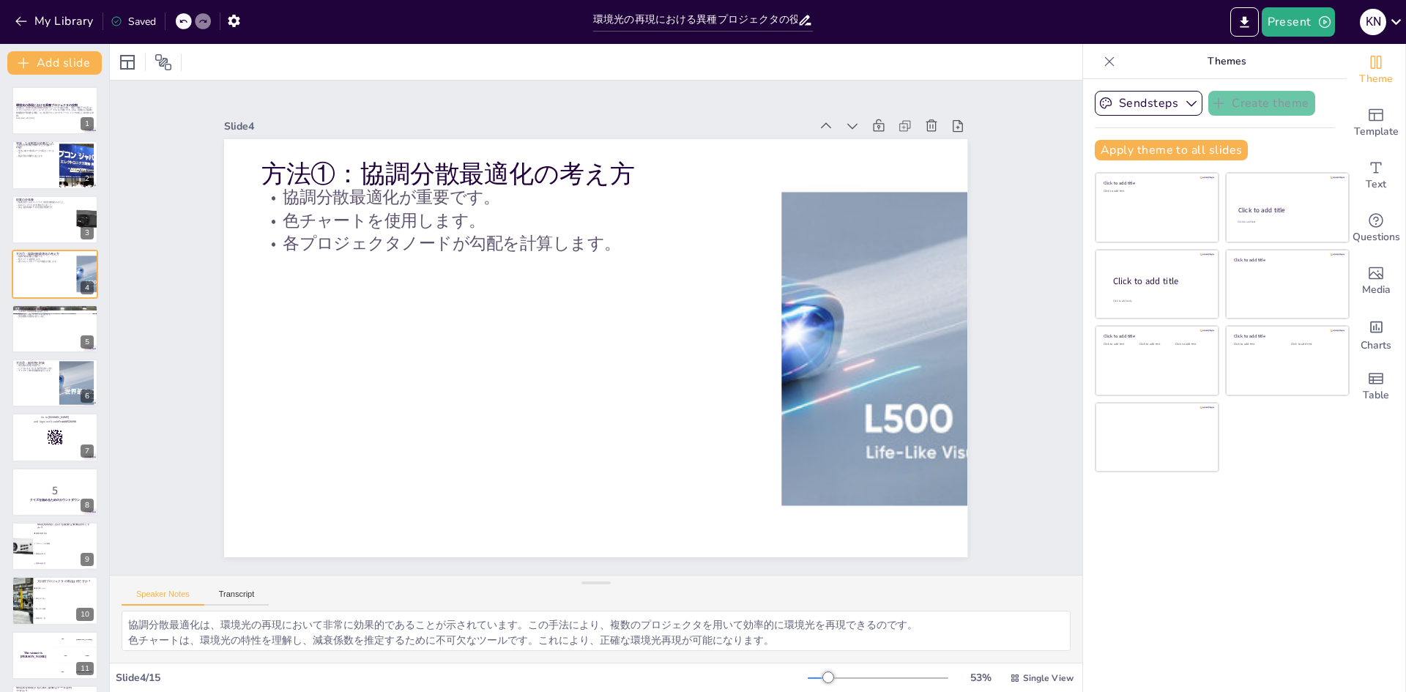
checkbox input "true"
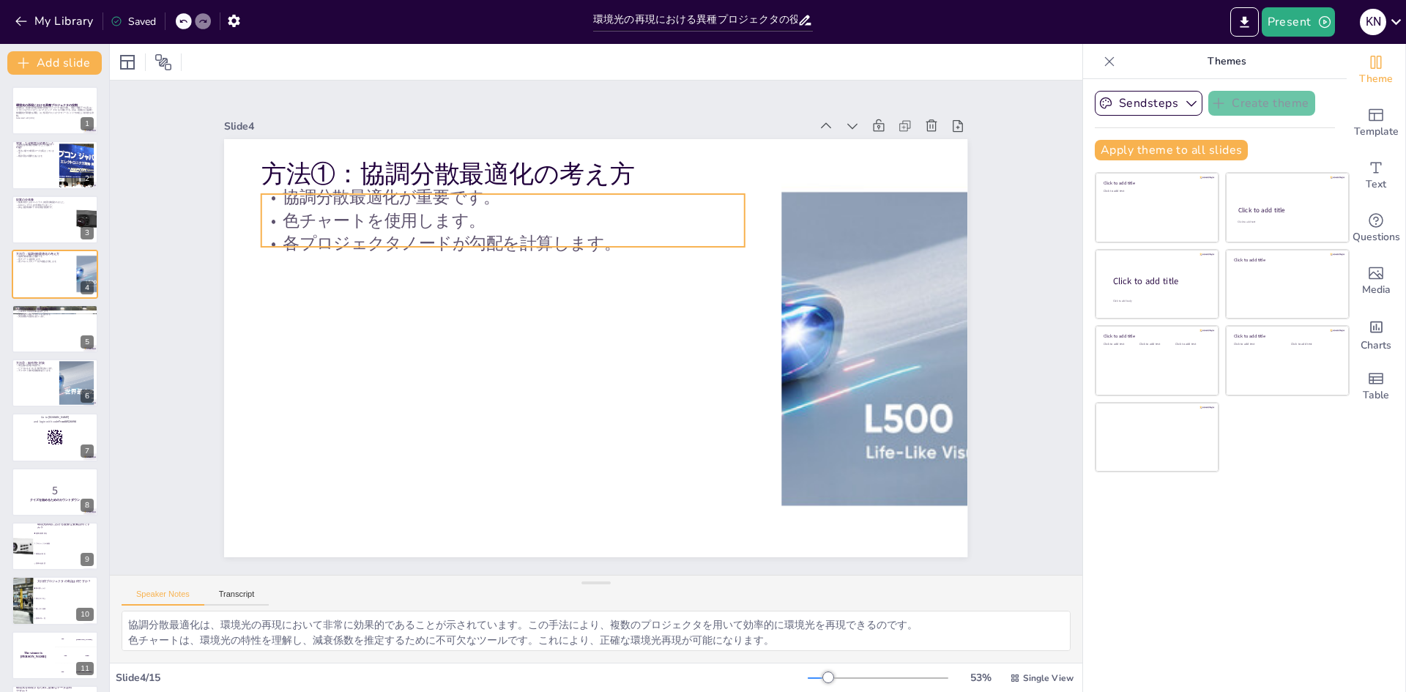
checkbox input "true"
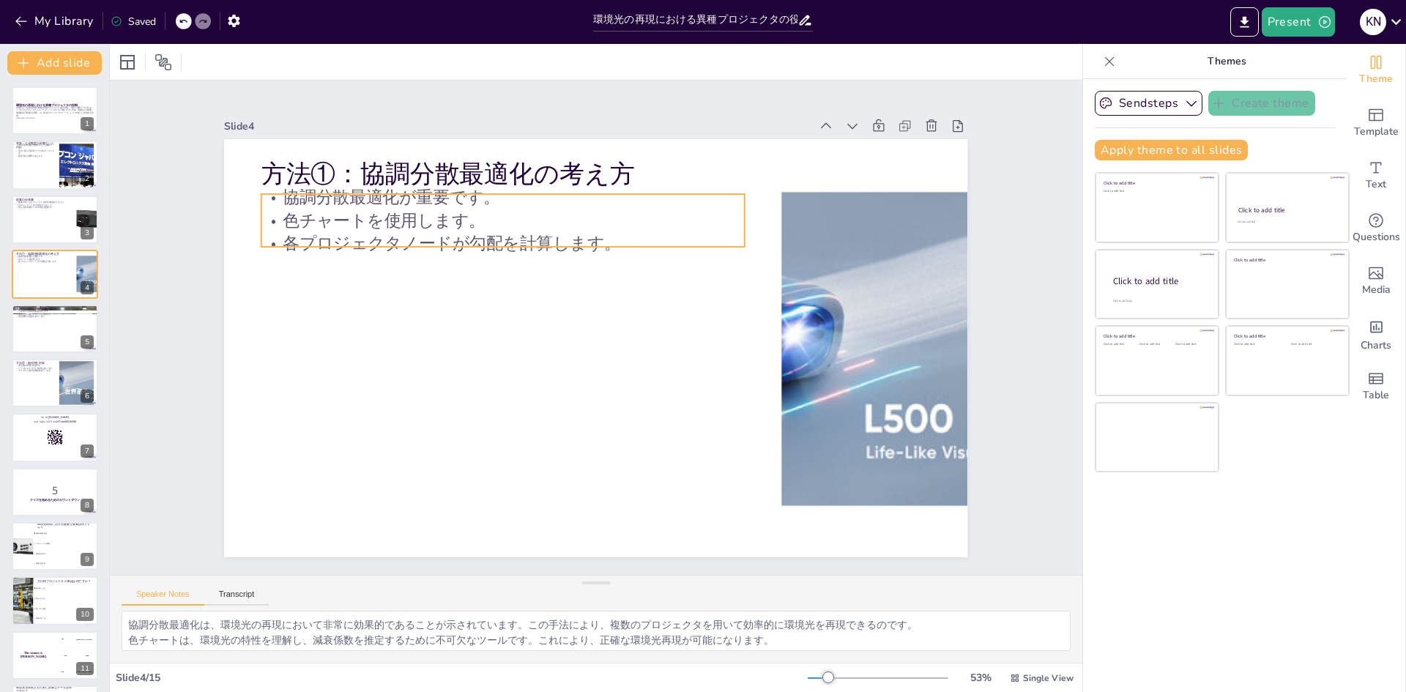
checkbox input "true"
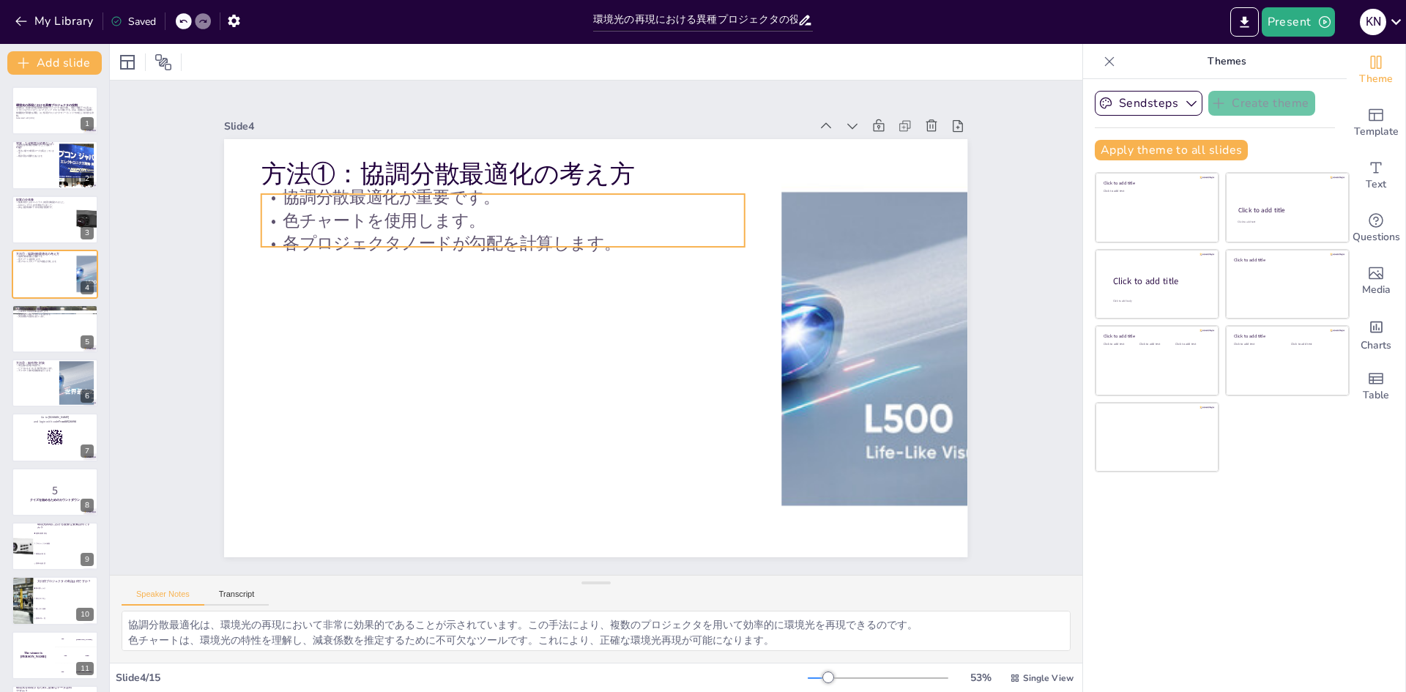
checkbox input "true"
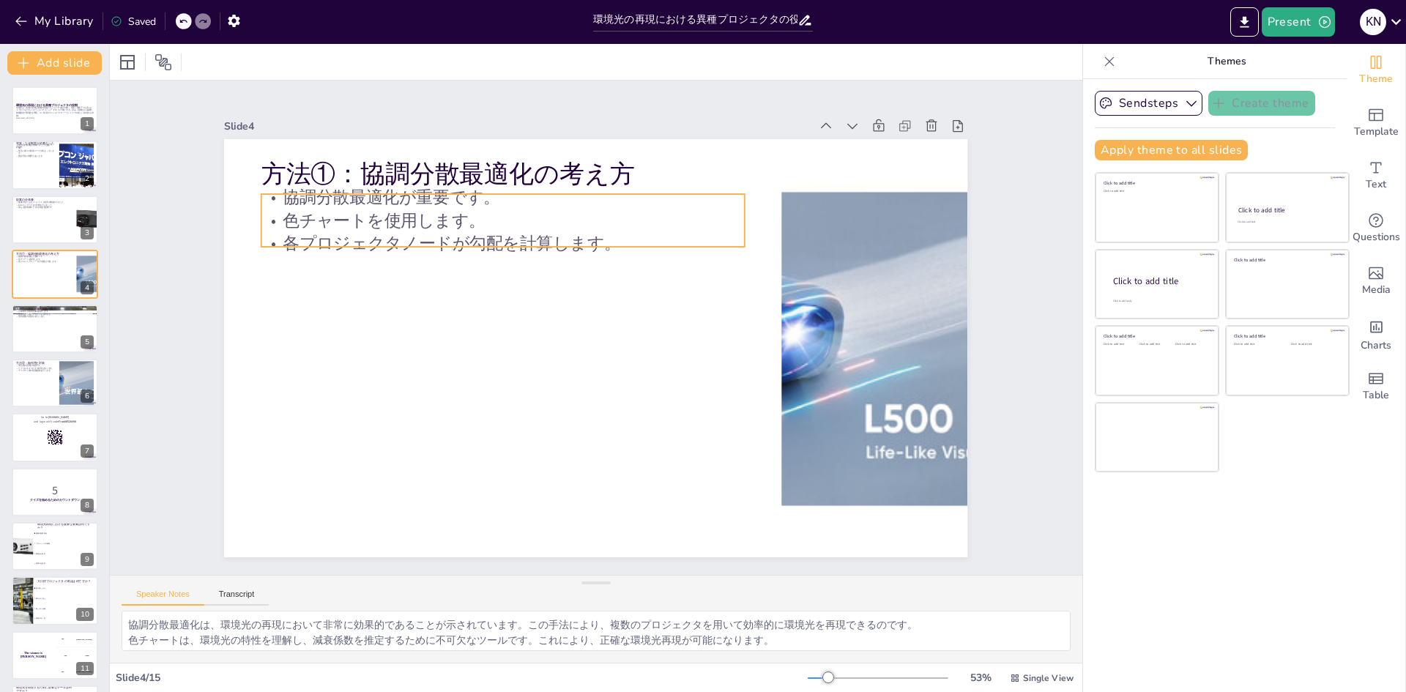
checkbox input "true"
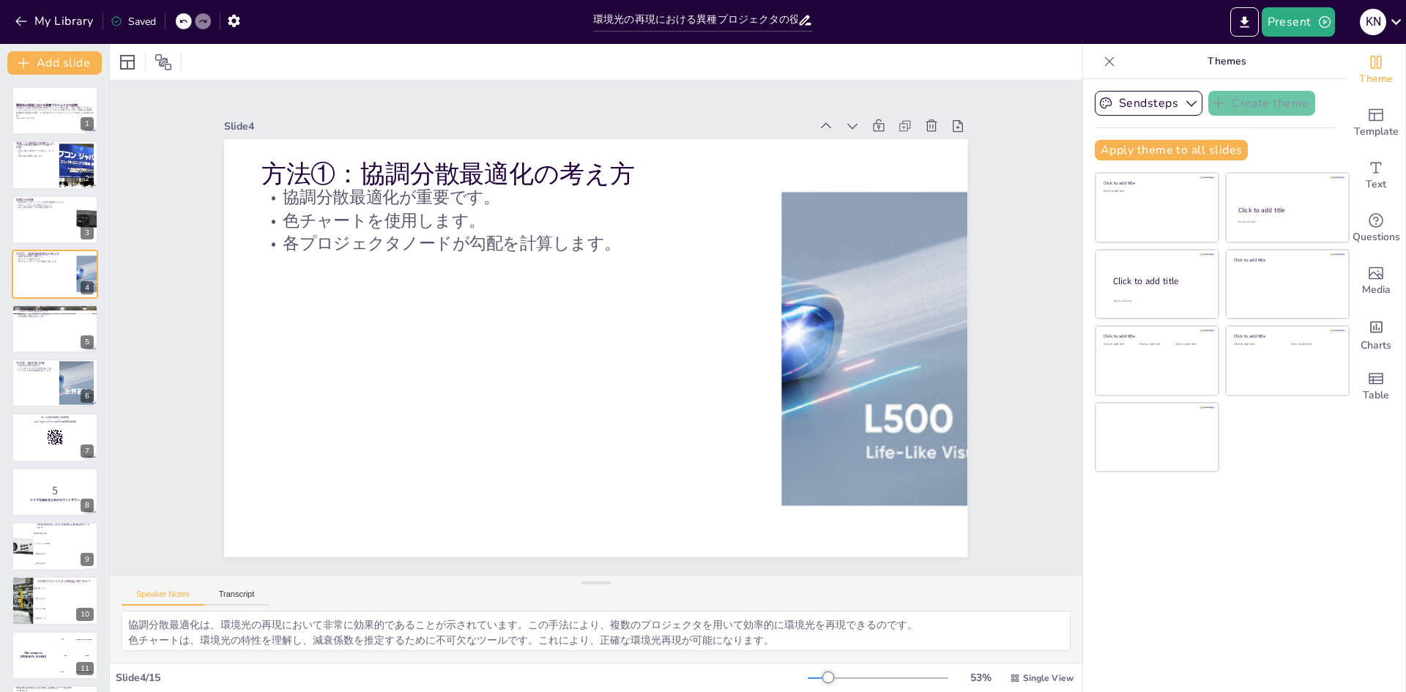
checkbox input "true"
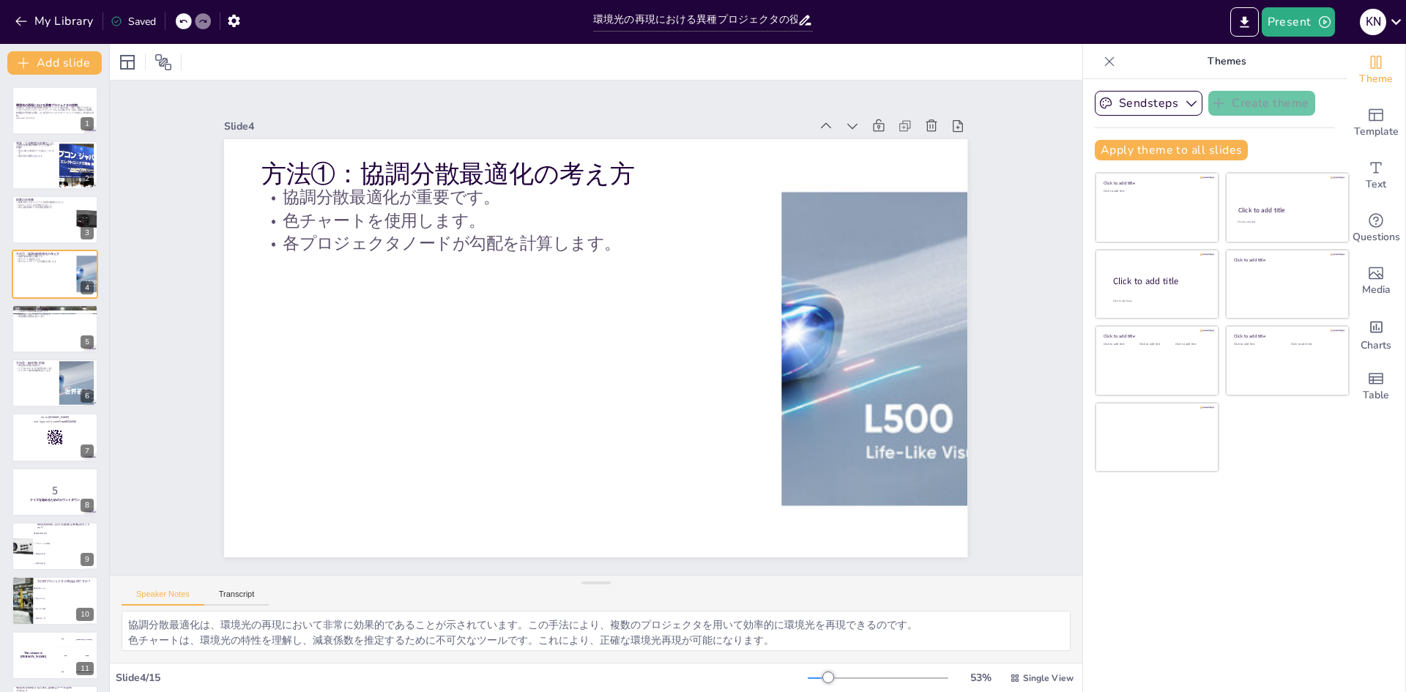
checkbox input "true"
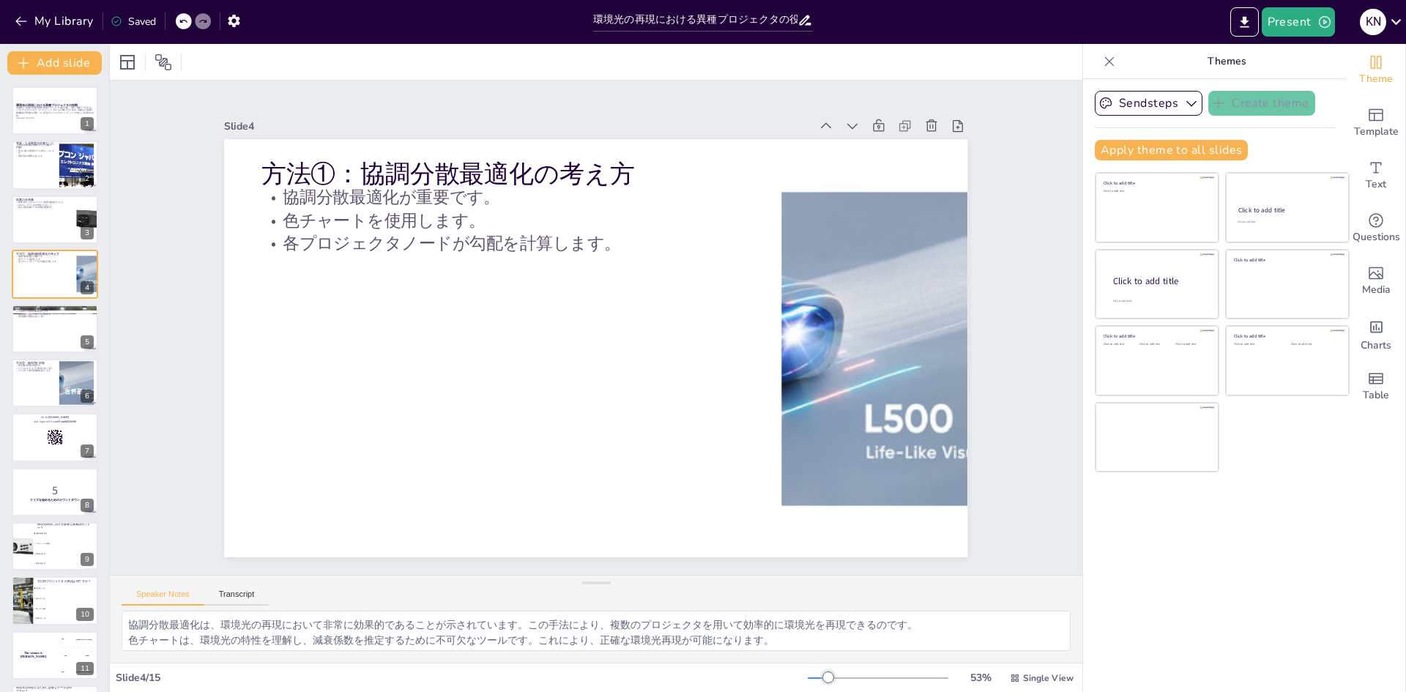
checkbox input "true"
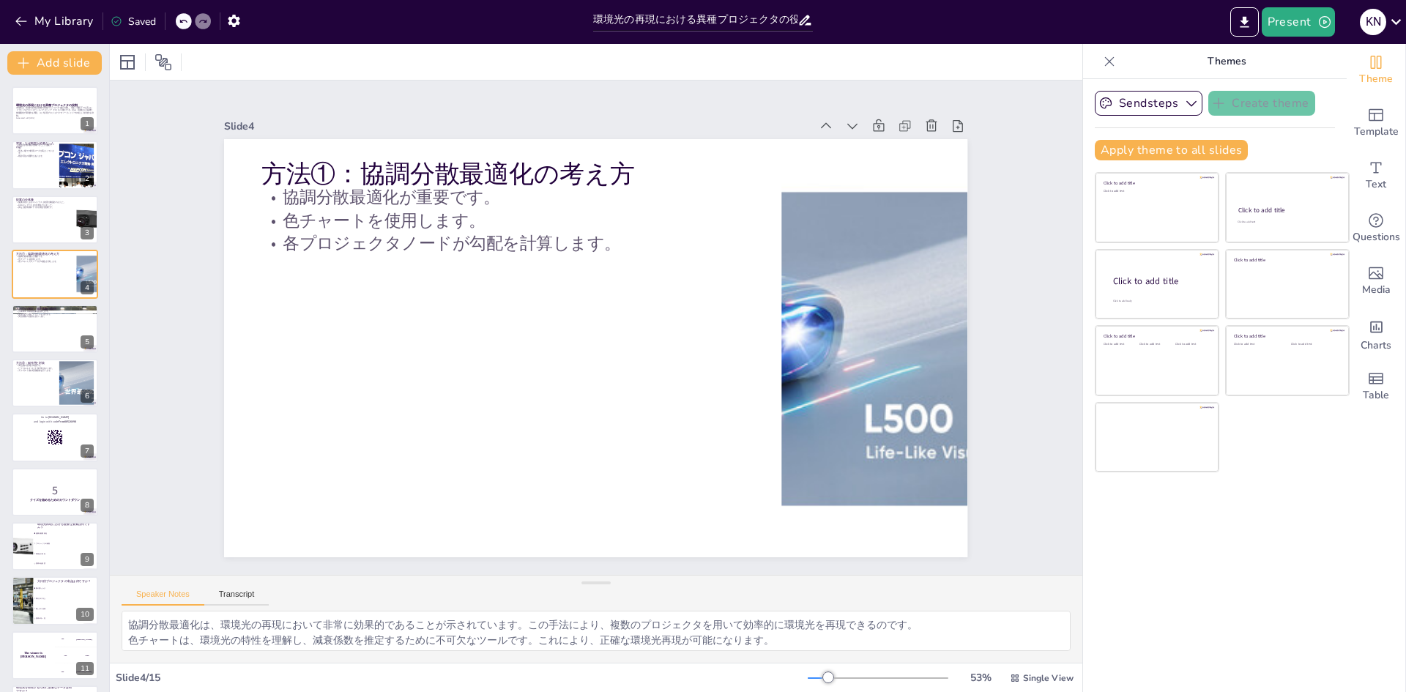
checkbox input "true"
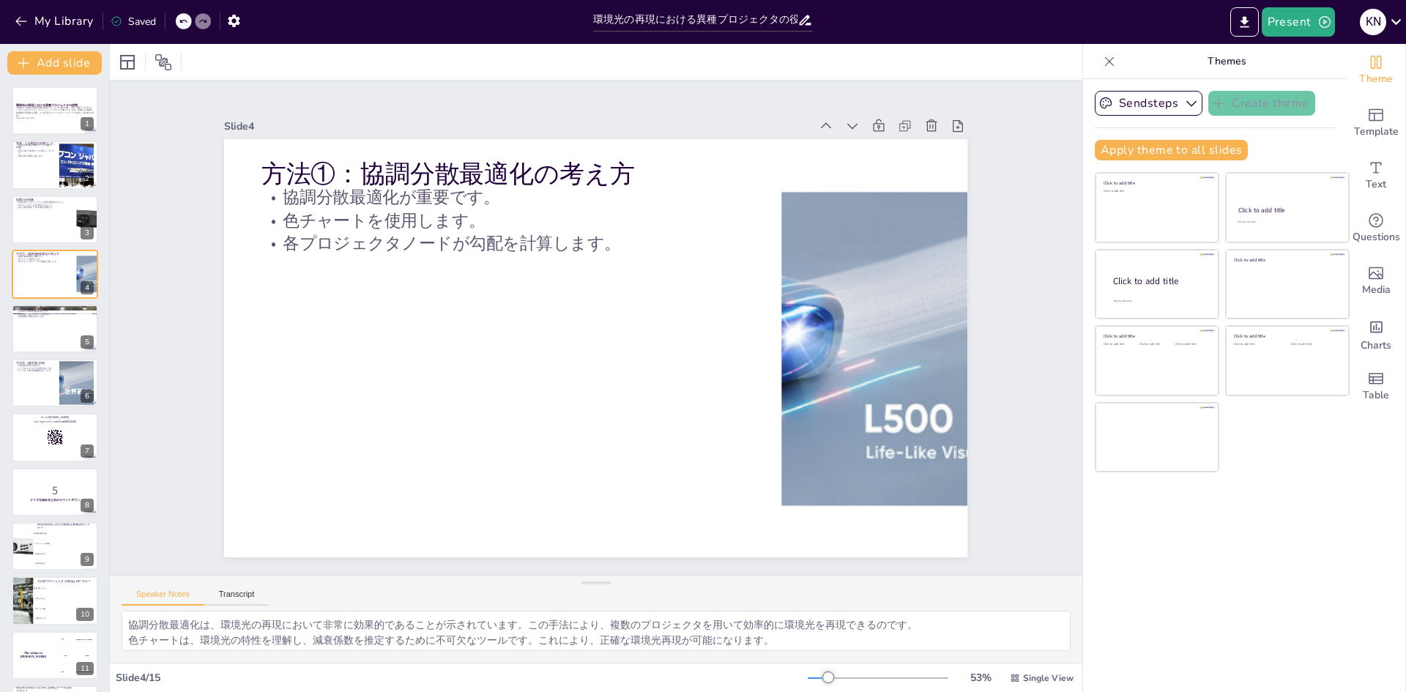
checkbox input "true"
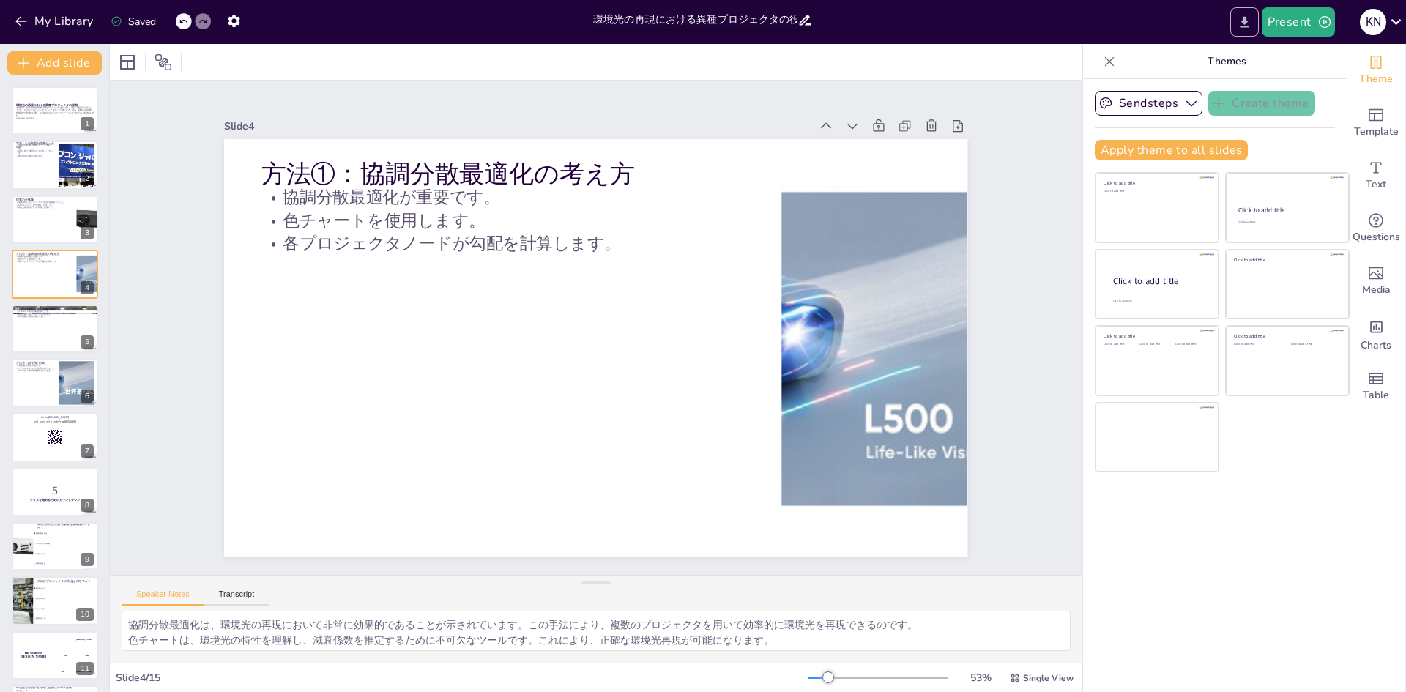
checkbox input "true"
